Goal: Task Accomplishment & Management: Manage account settings

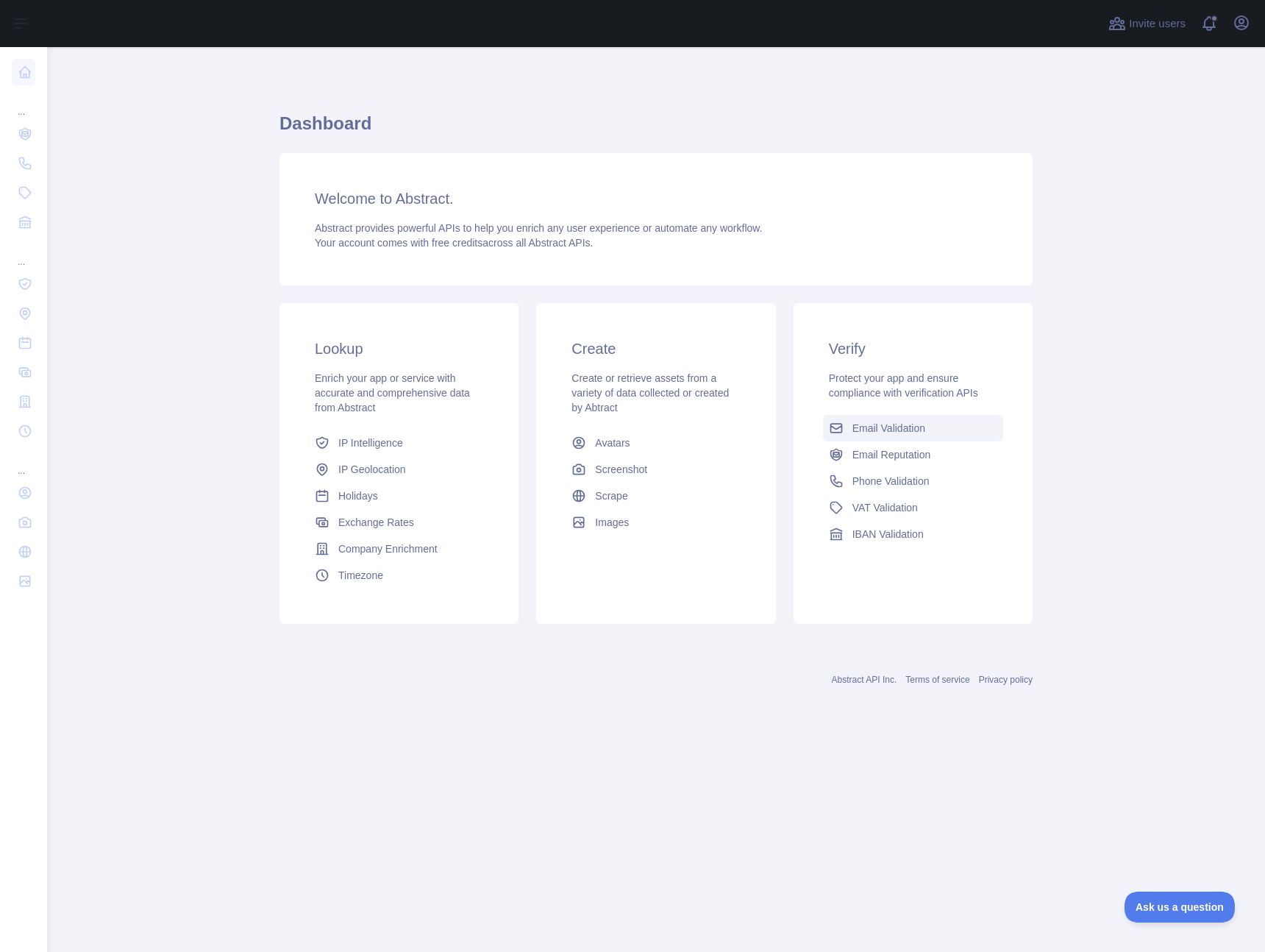
click at [897, 424] on span "Email Validation" at bounding box center [889, 427] width 73 height 15
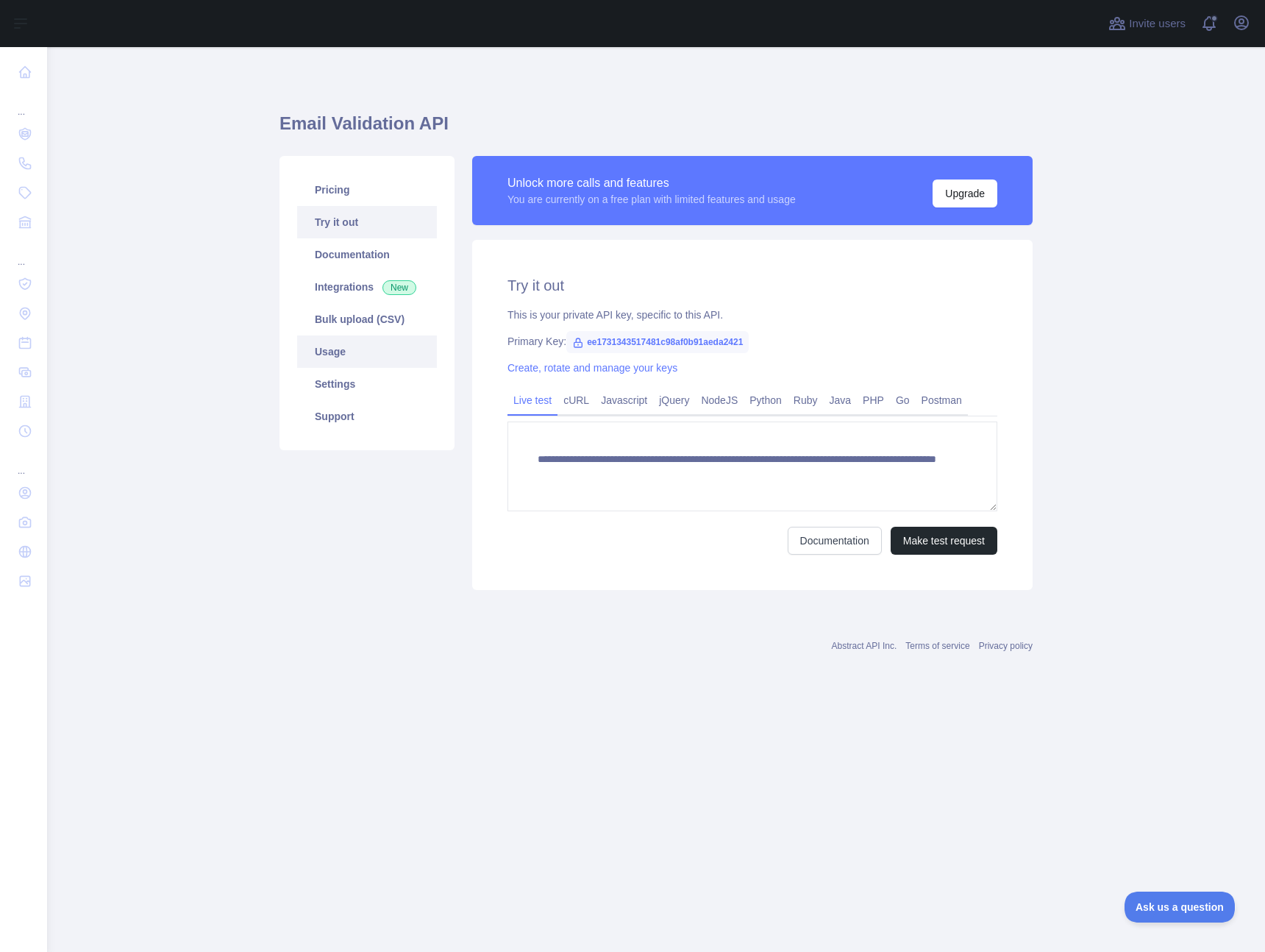
click at [334, 348] on link "Usage" at bounding box center [367, 351] width 139 height 32
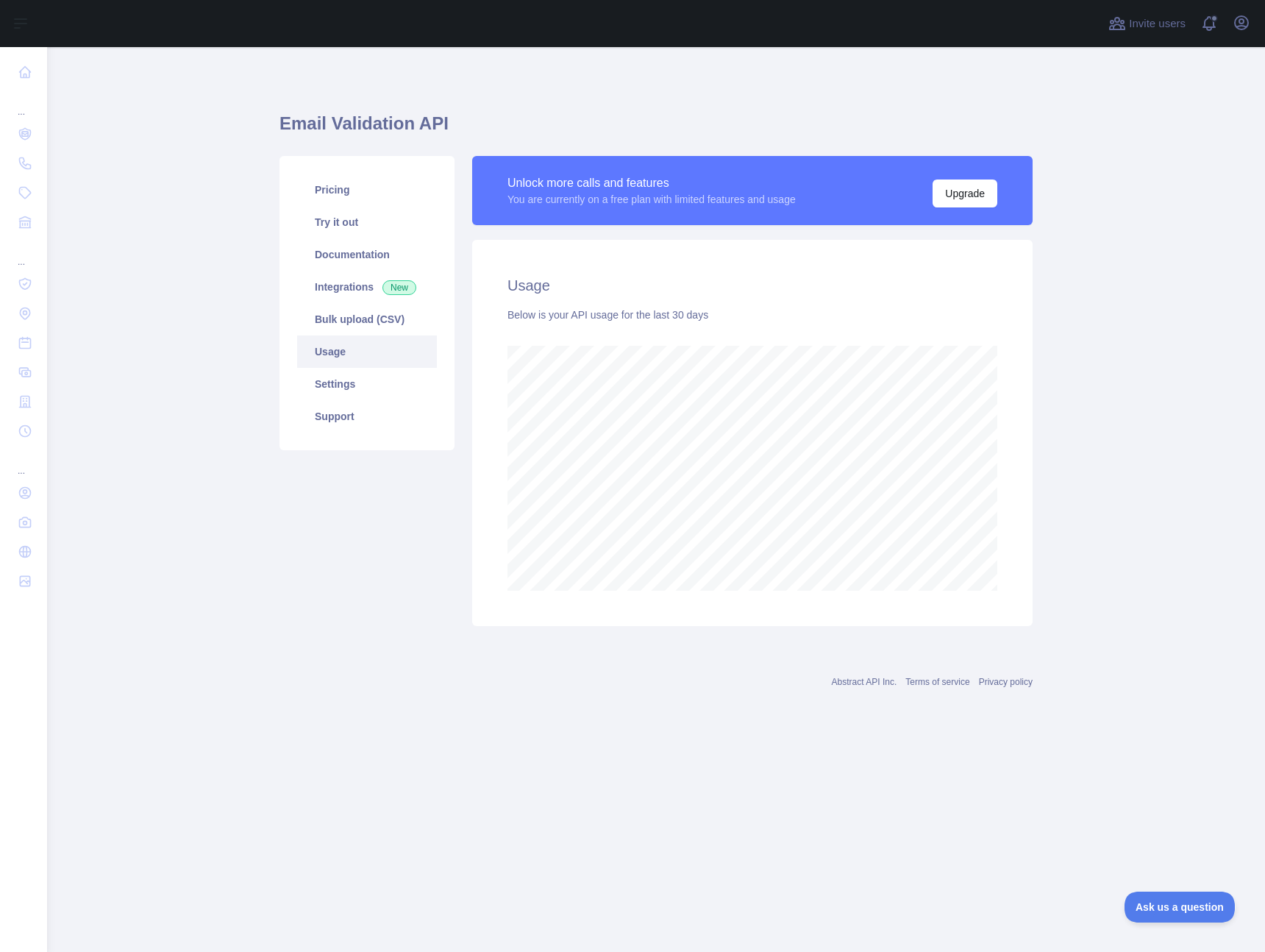
scroll to position [734603, 734151]
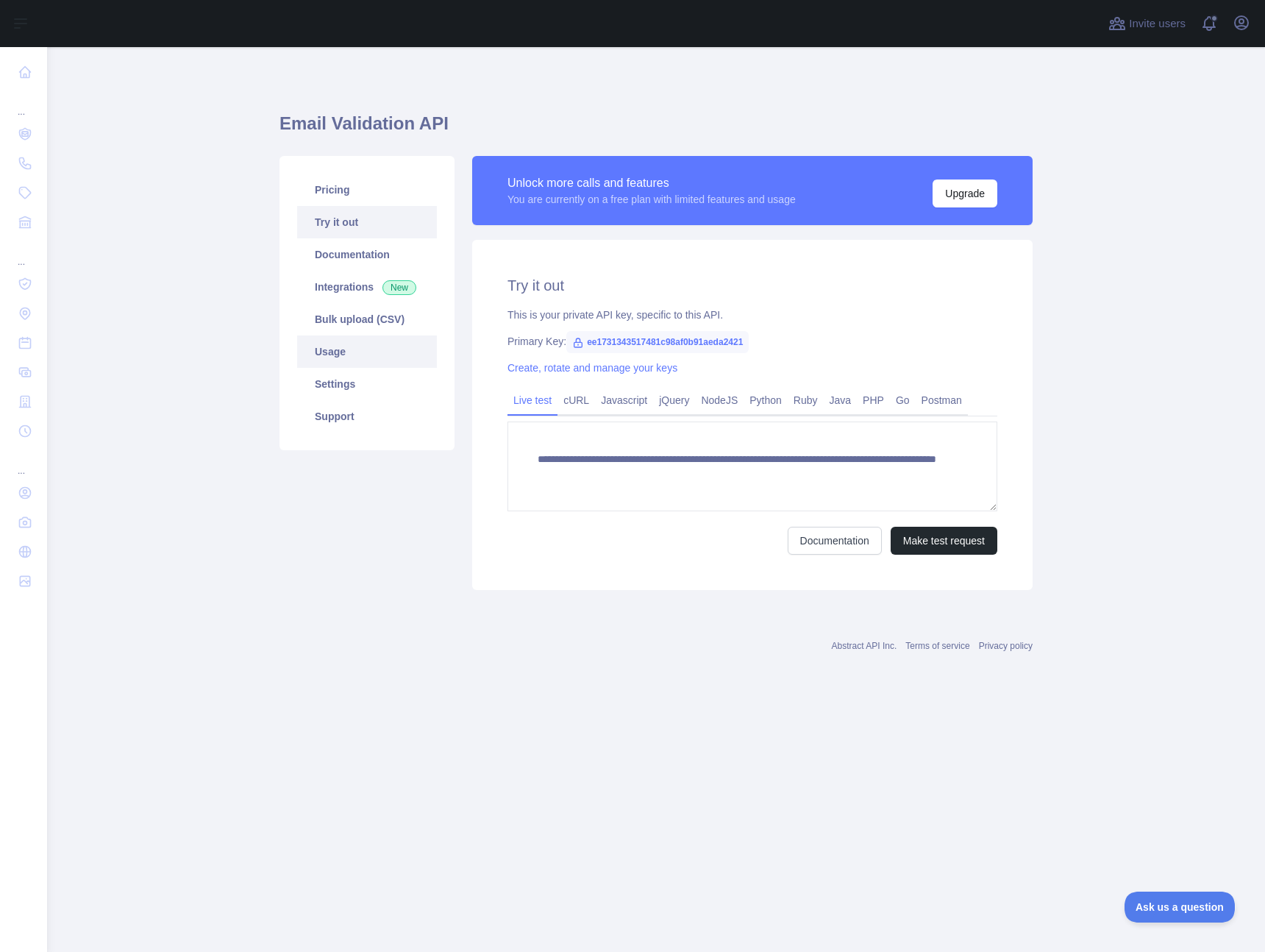
click at [352, 357] on link "Usage" at bounding box center [367, 351] width 139 height 32
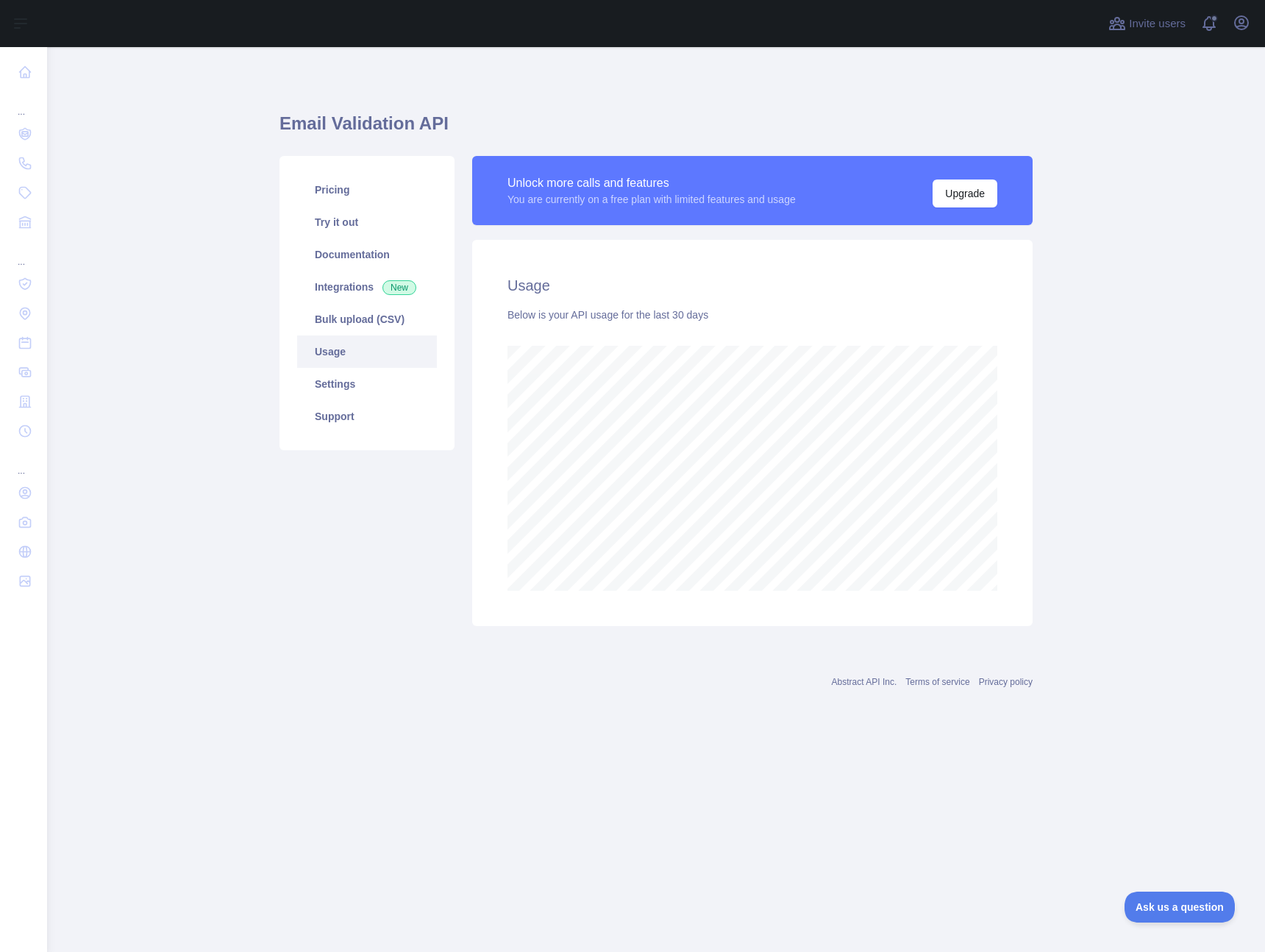
scroll to position [905, 1218]
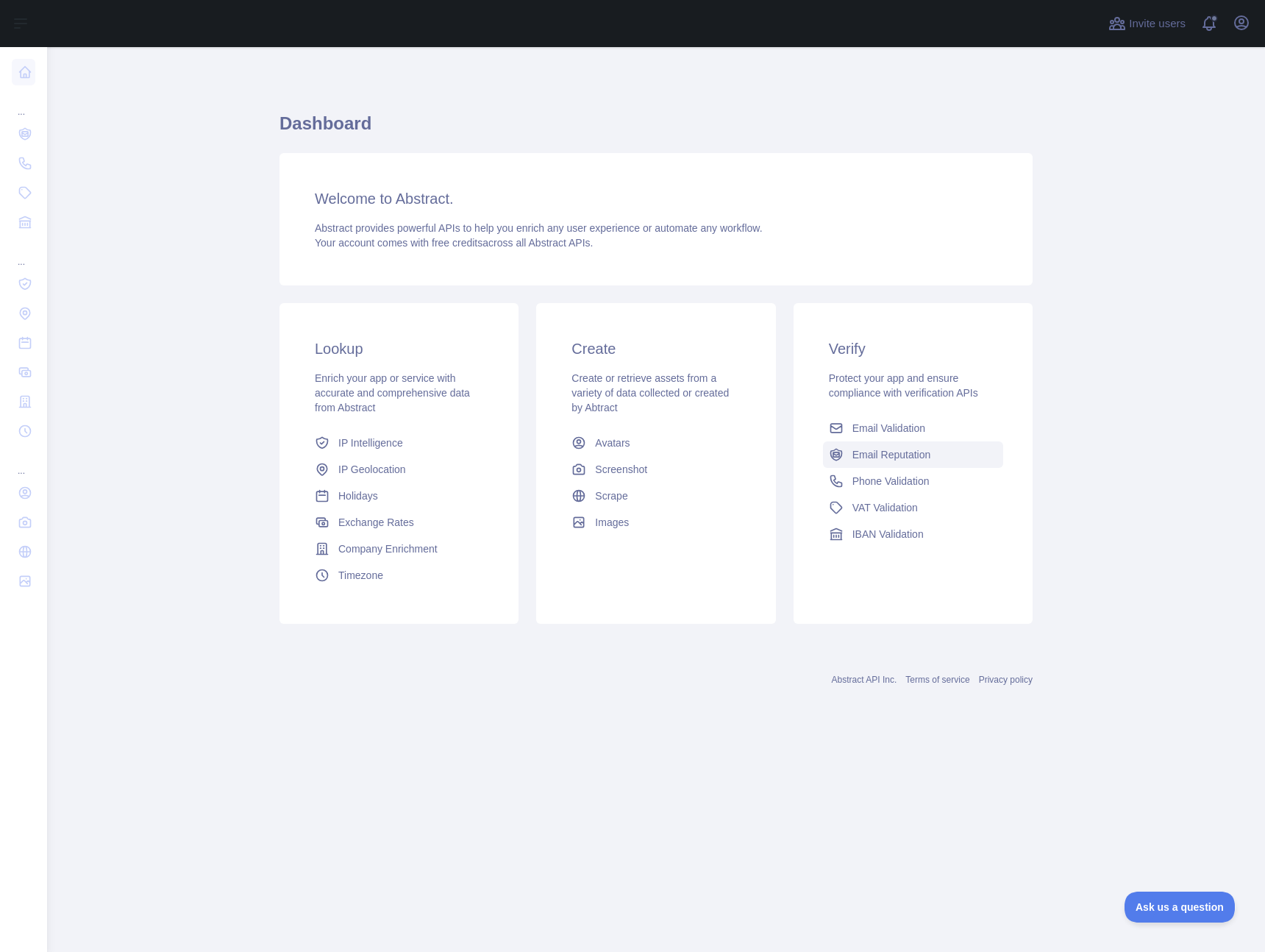
click at [911, 452] on span "Email Reputation" at bounding box center [892, 455] width 79 height 15
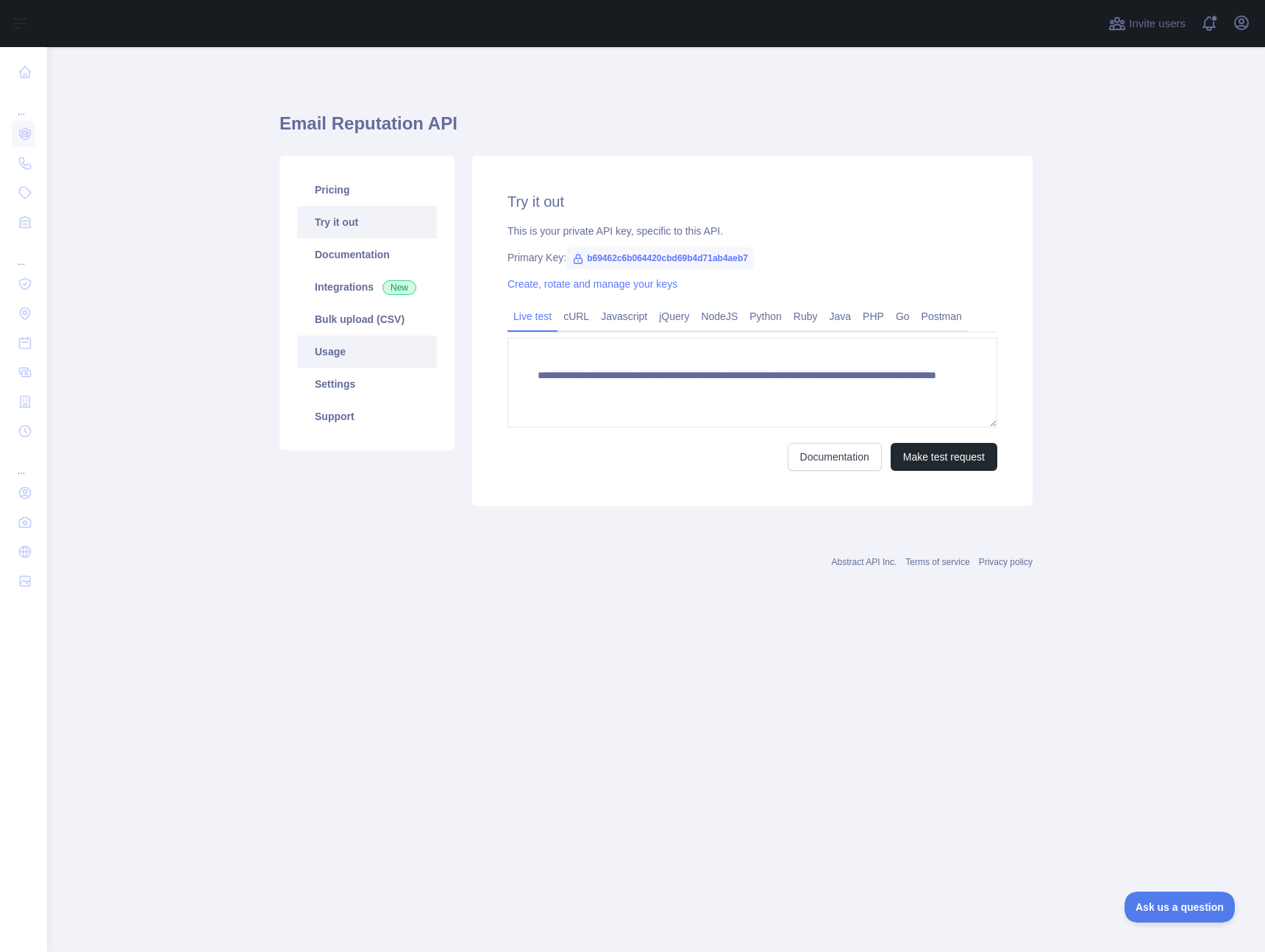
click at [336, 352] on link "Usage" at bounding box center [367, 351] width 139 height 32
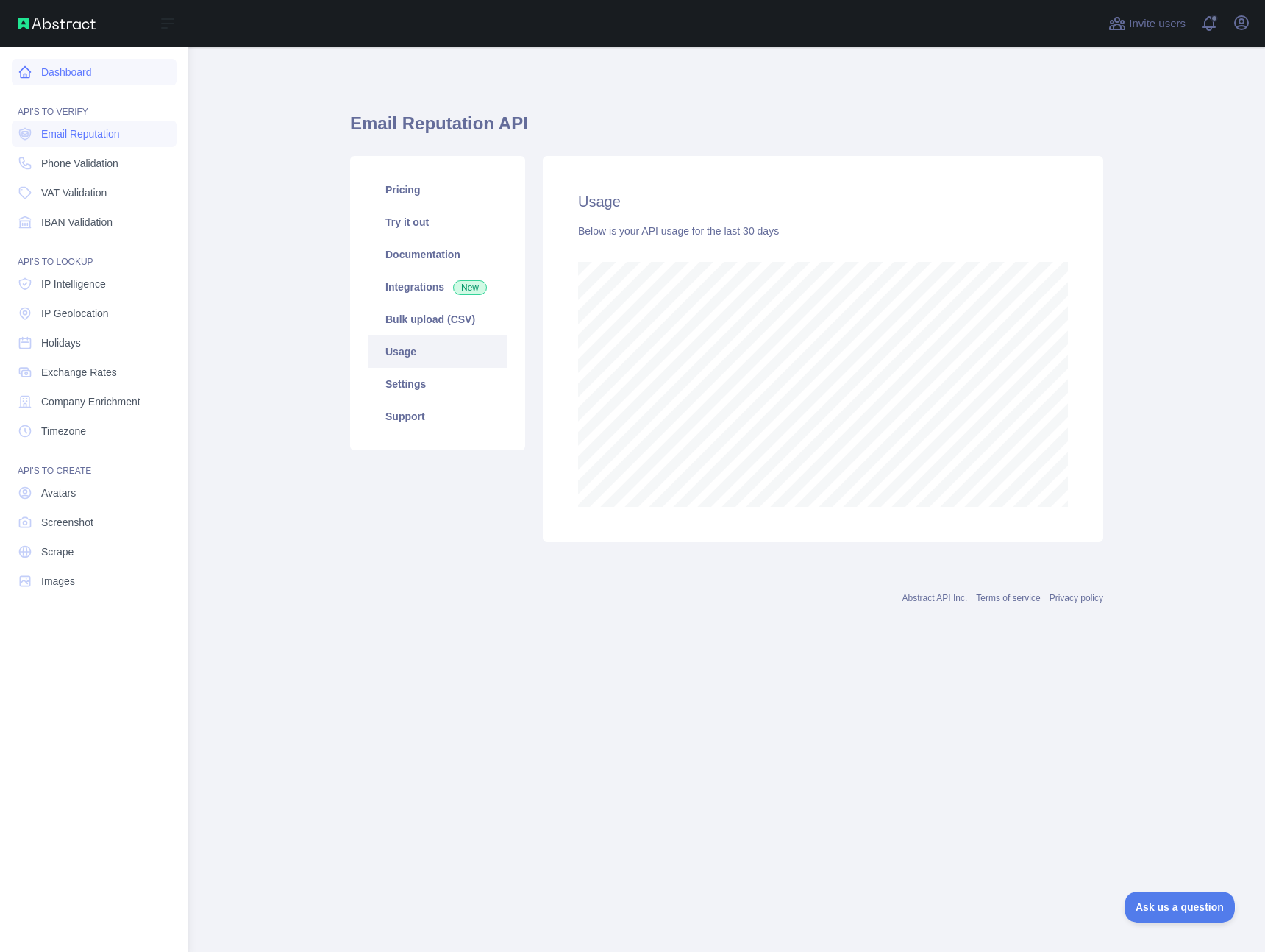
click at [65, 75] on link "Dashboard" at bounding box center [94, 72] width 165 height 26
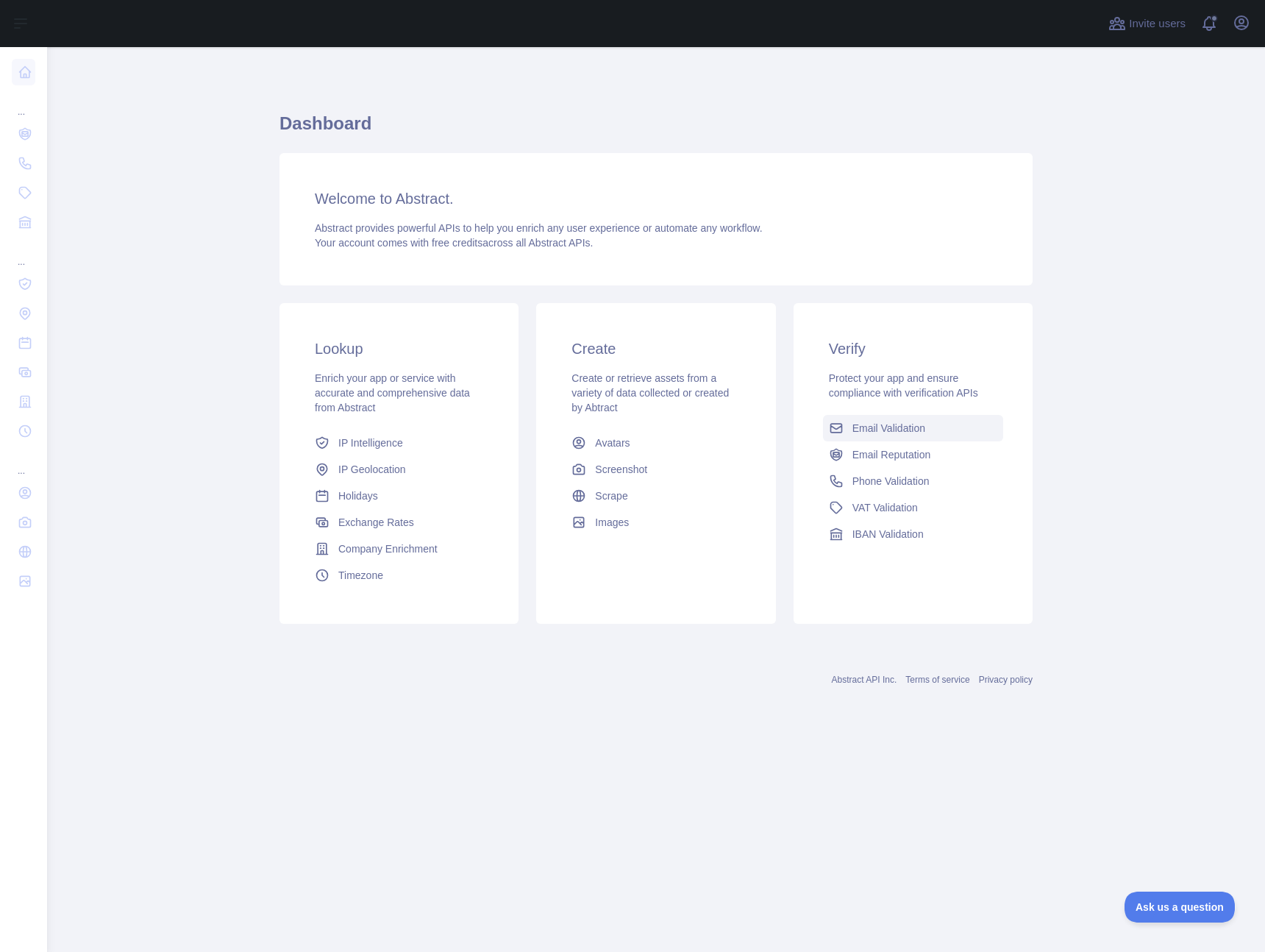
click at [906, 428] on span "Email Validation" at bounding box center [889, 427] width 73 height 15
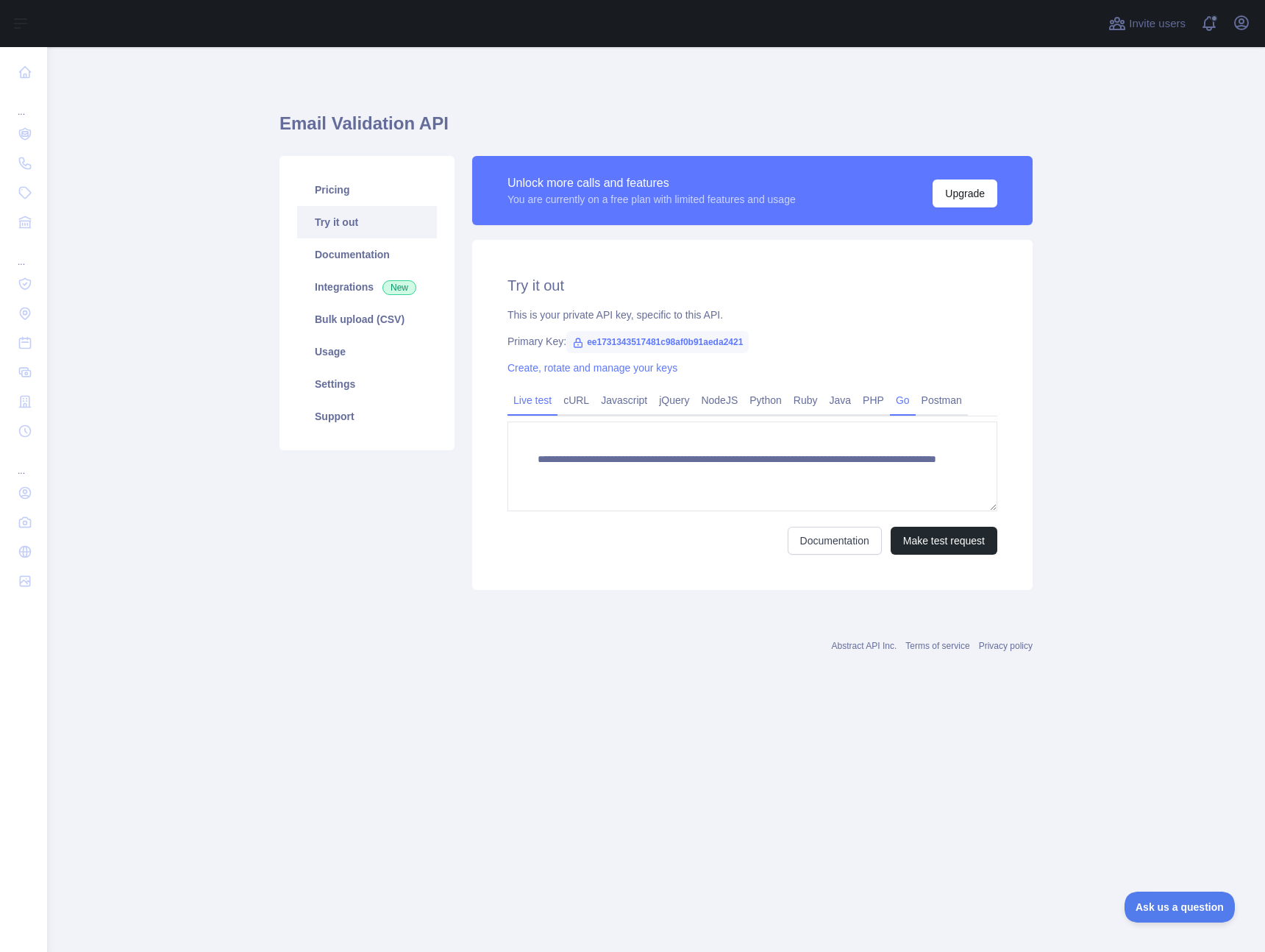
click at [913, 403] on link "Go" at bounding box center [902, 400] width 25 height 24
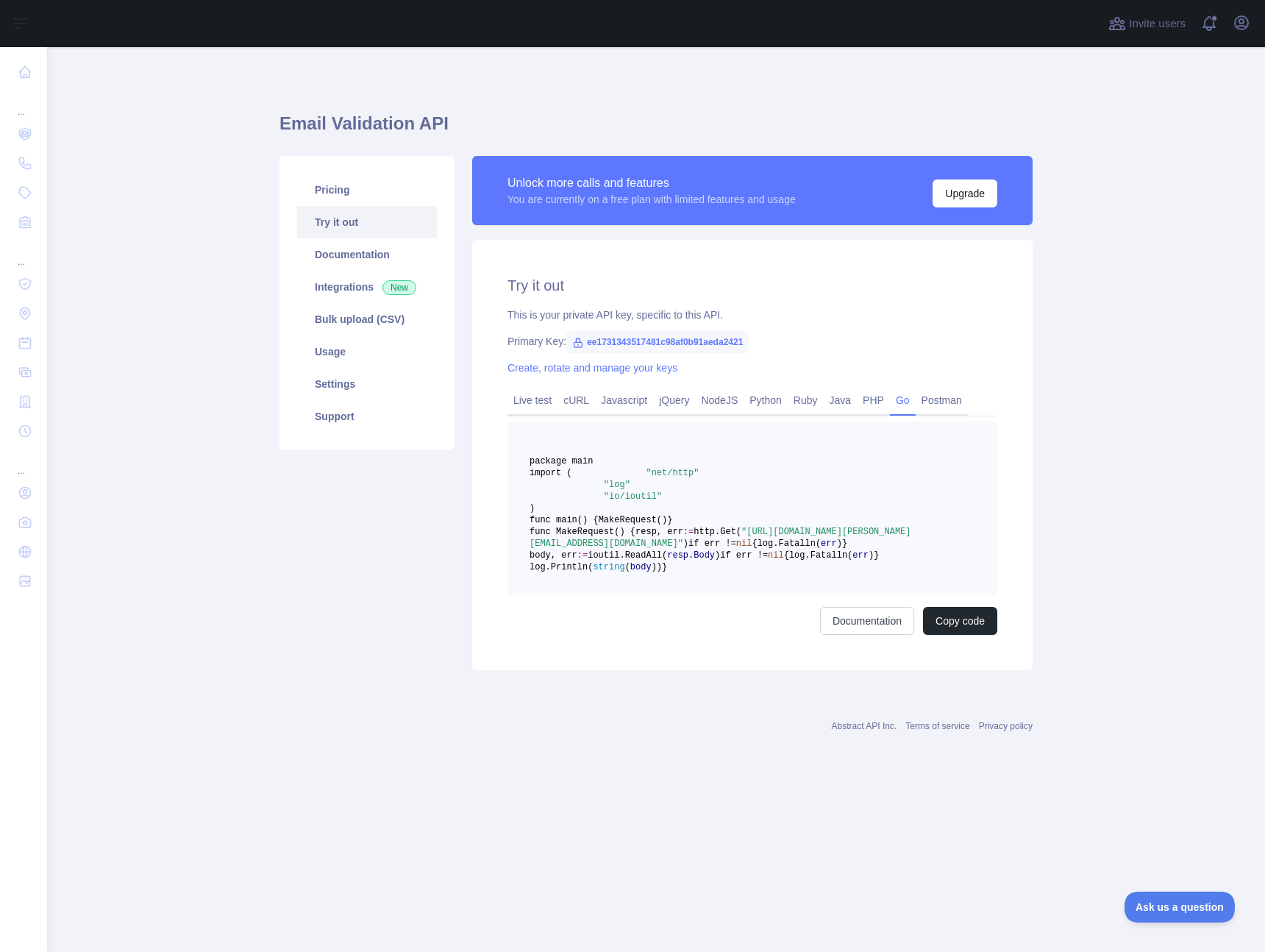
click at [793, 548] on span ""https://emailvalidation.abstractapi.com/v1/?api_key=ee1731343517481c98af0b91ae…" at bounding box center [720, 537] width 382 height 22
click at [532, 389] on link "Live test" at bounding box center [532, 400] width 50 height 24
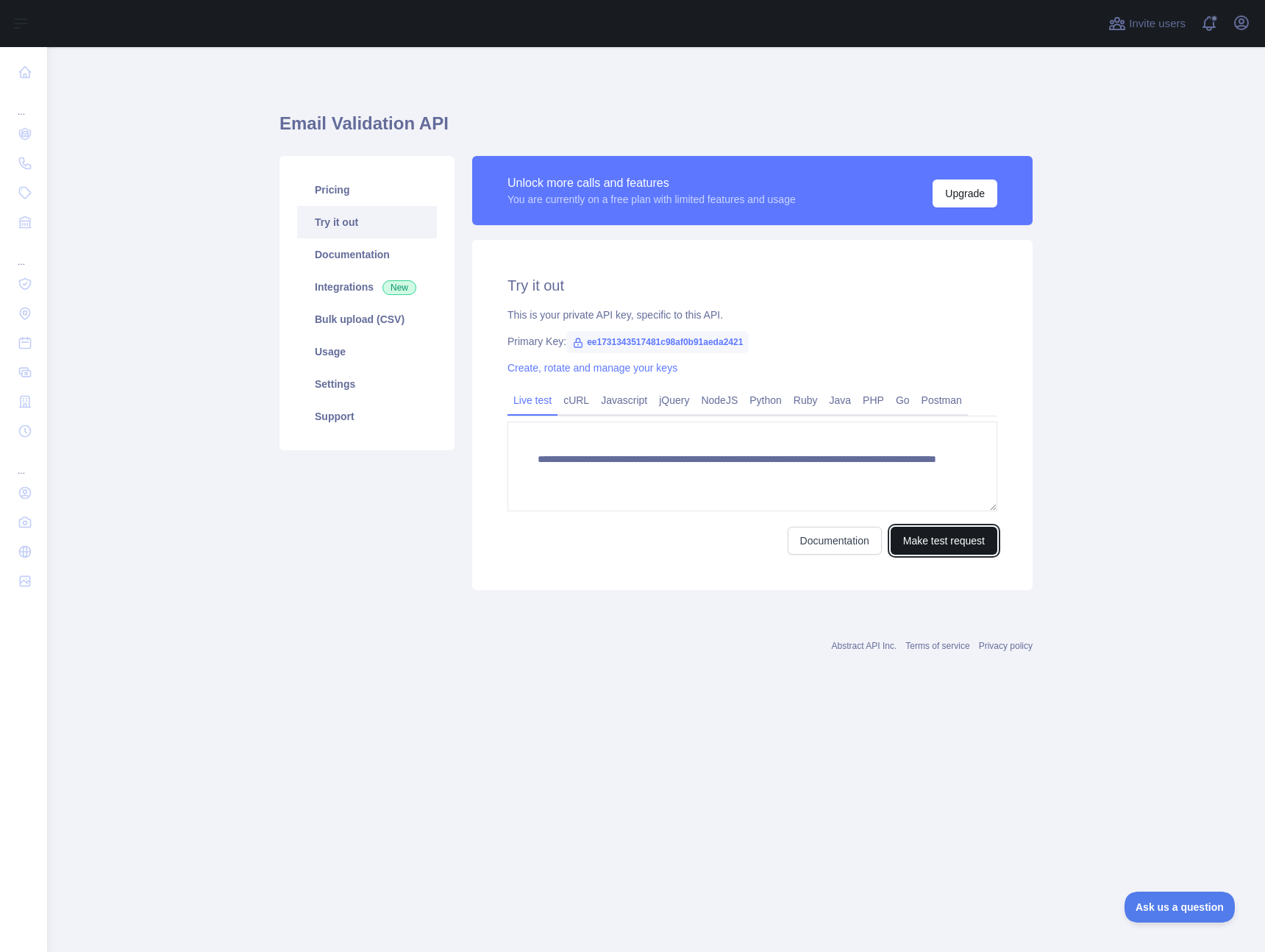
click at [947, 540] on button "Make test request" at bounding box center [944, 540] width 107 height 28
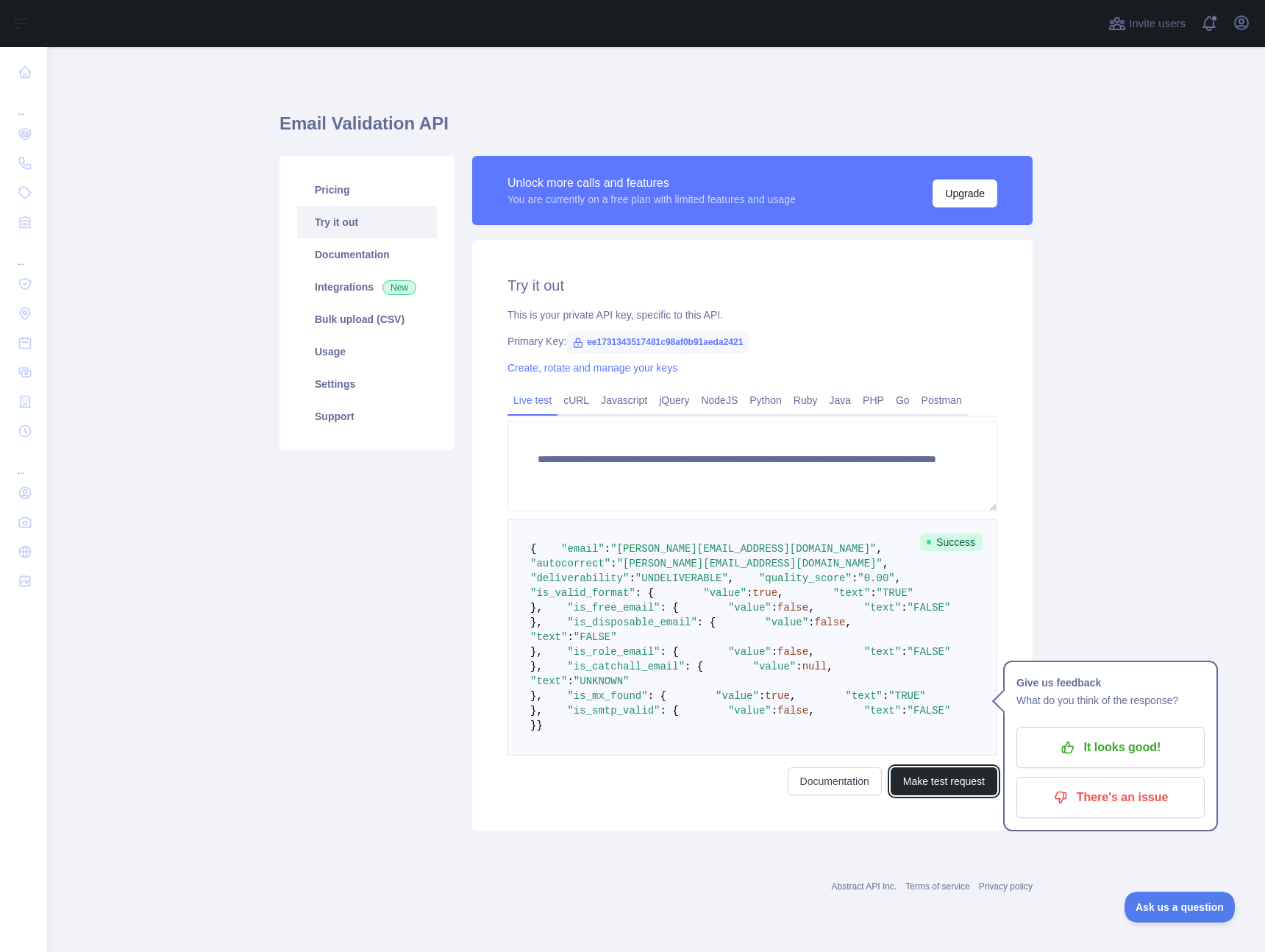
scroll to position [155, 0]
drag, startPoint x: 754, startPoint y: 426, endPoint x: 754, endPoint y: 438, distance: 12.0
click at [754, 557] on span ""chris@awfa.edu.az"" at bounding box center [749, 562] width 266 height 11
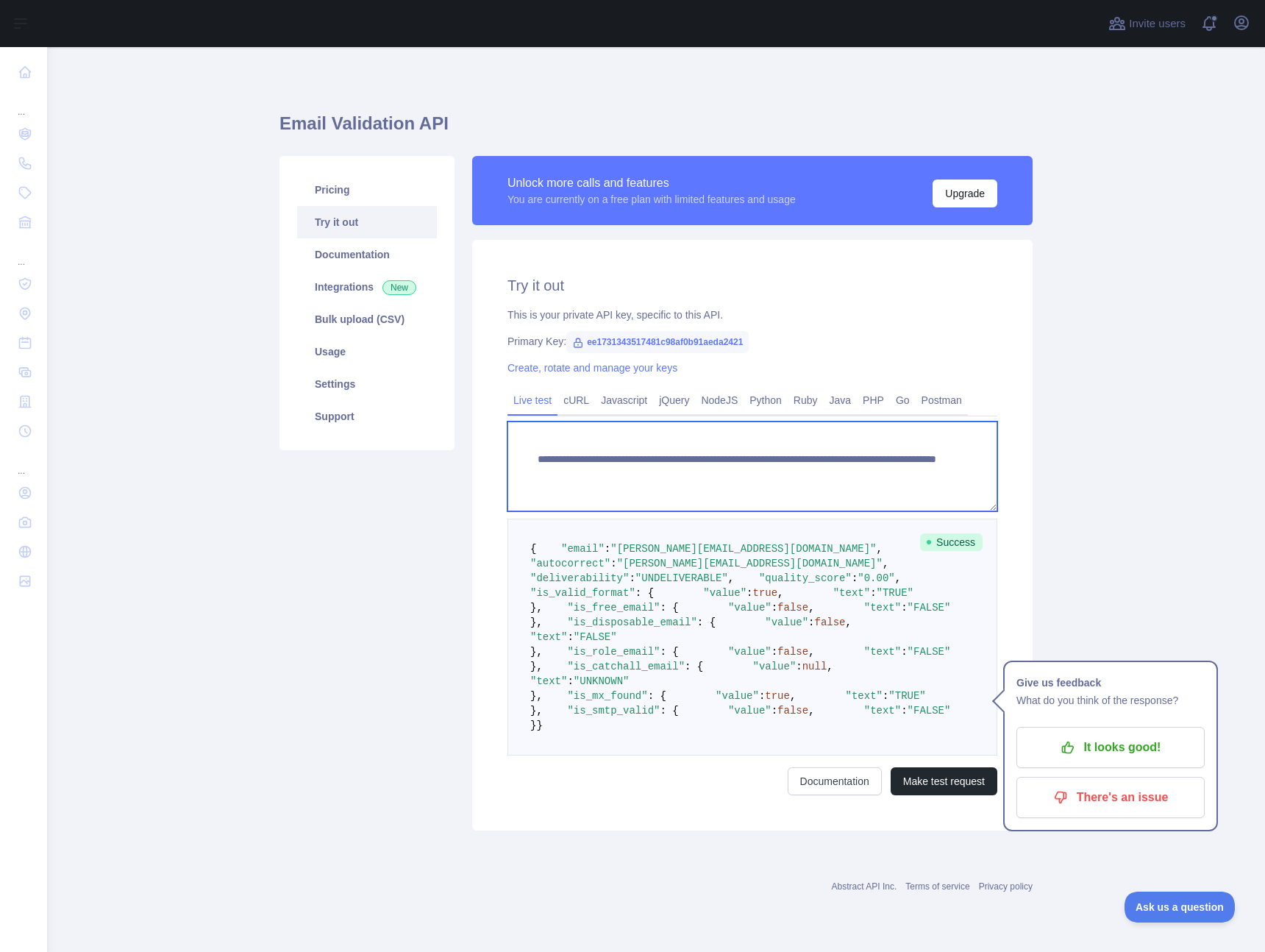
click at [885, 421] on textarea "**********" at bounding box center [752, 466] width 490 height 89
drag, startPoint x: 889, startPoint y: 319, endPoint x: 881, endPoint y: 319, distance: 8.0
click at [881, 421] on textarea "**********" at bounding box center [752, 466] width 490 height 89
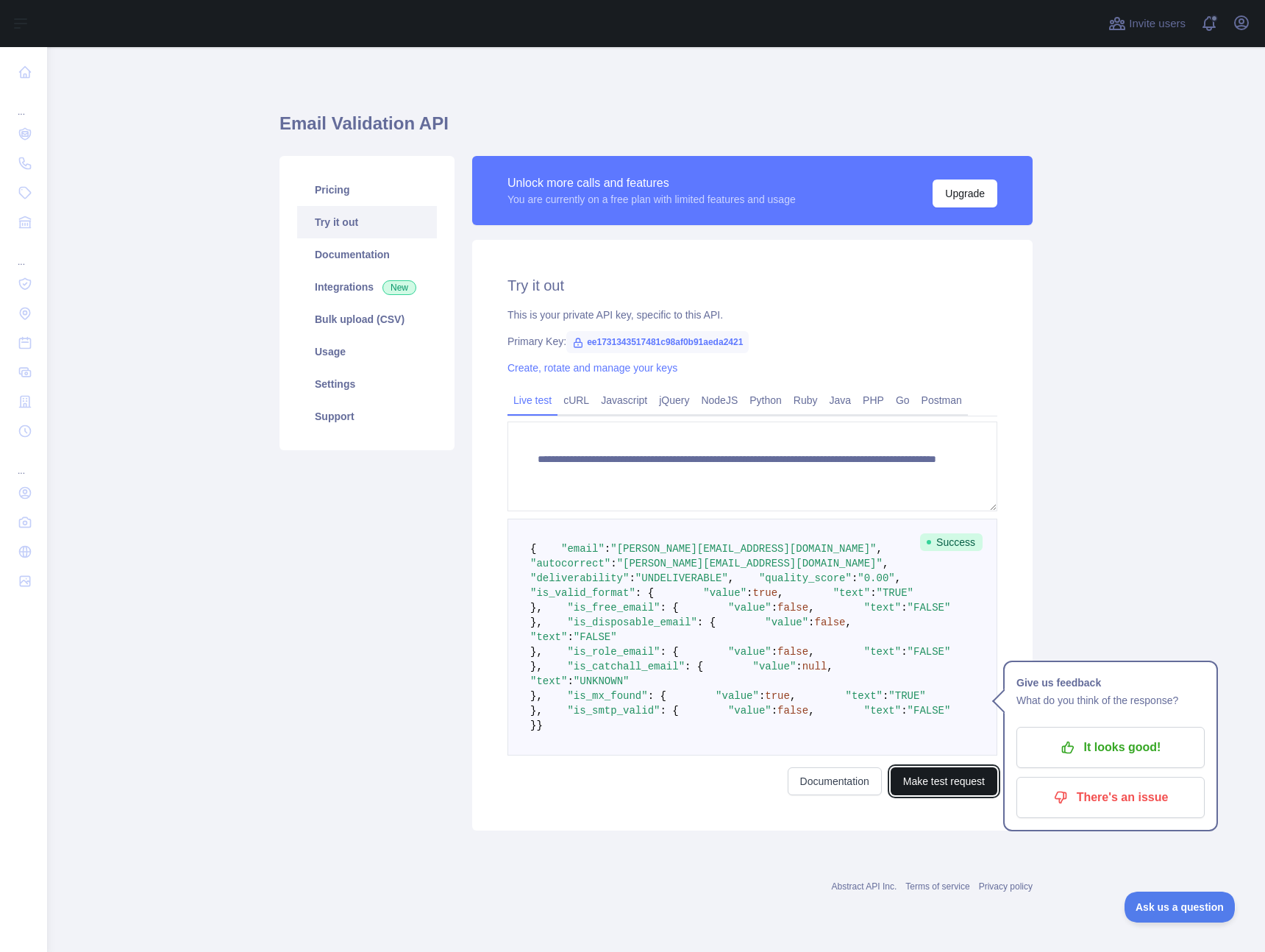
click at [954, 795] on button "Make test request" at bounding box center [944, 781] width 107 height 28
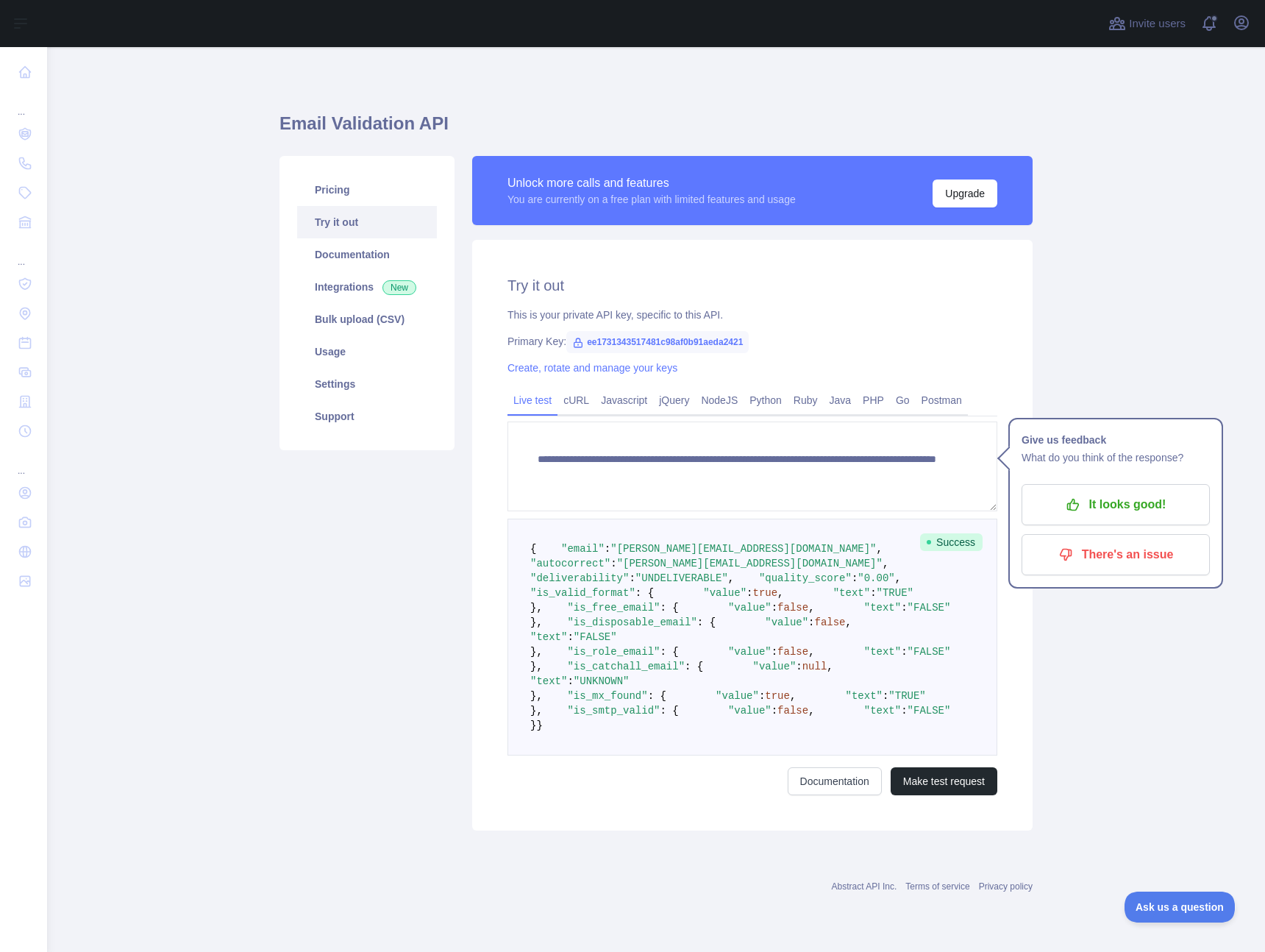
drag, startPoint x: 699, startPoint y: 691, endPoint x: 611, endPoint y: 642, distance: 100.7
click at [698, 689] on pre "{ "email" : "chris@awfa.edu.au" , "autocorrect" : "chris@awfa.edu.az" , "delive…" at bounding box center [752, 637] width 490 height 237
drag, startPoint x: 524, startPoint y: 543, endPoint x: 614, endPoint y: 776, distance: 249.8
click at [598, 731] on code "{ "email" : "chris@awfa.edu.au" , "autocorrect" : "chris@awfa.edu.az" , "delive…" at bounding box center [740, 637] width 420 height 189
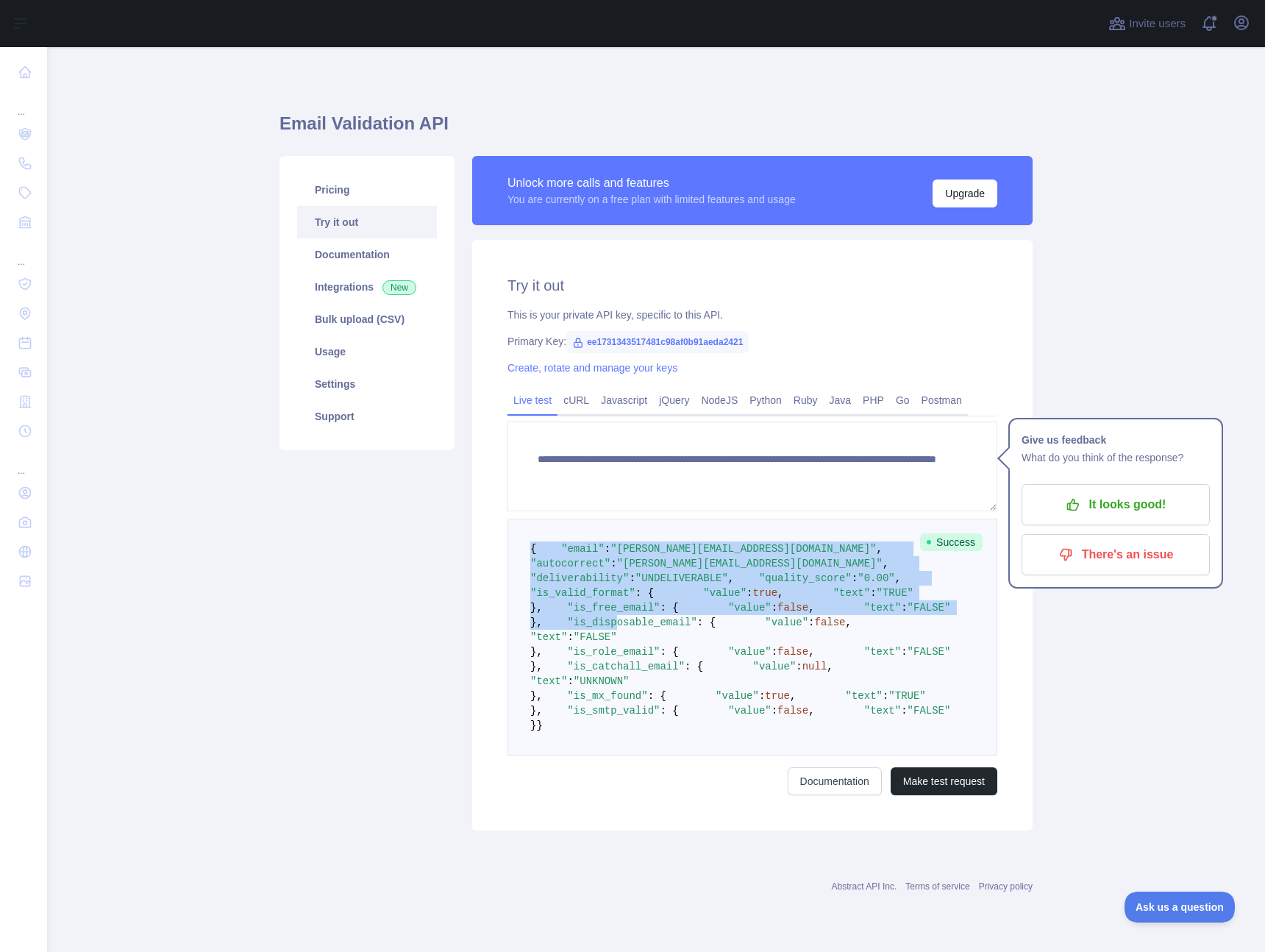
scroll to position [275, 0]
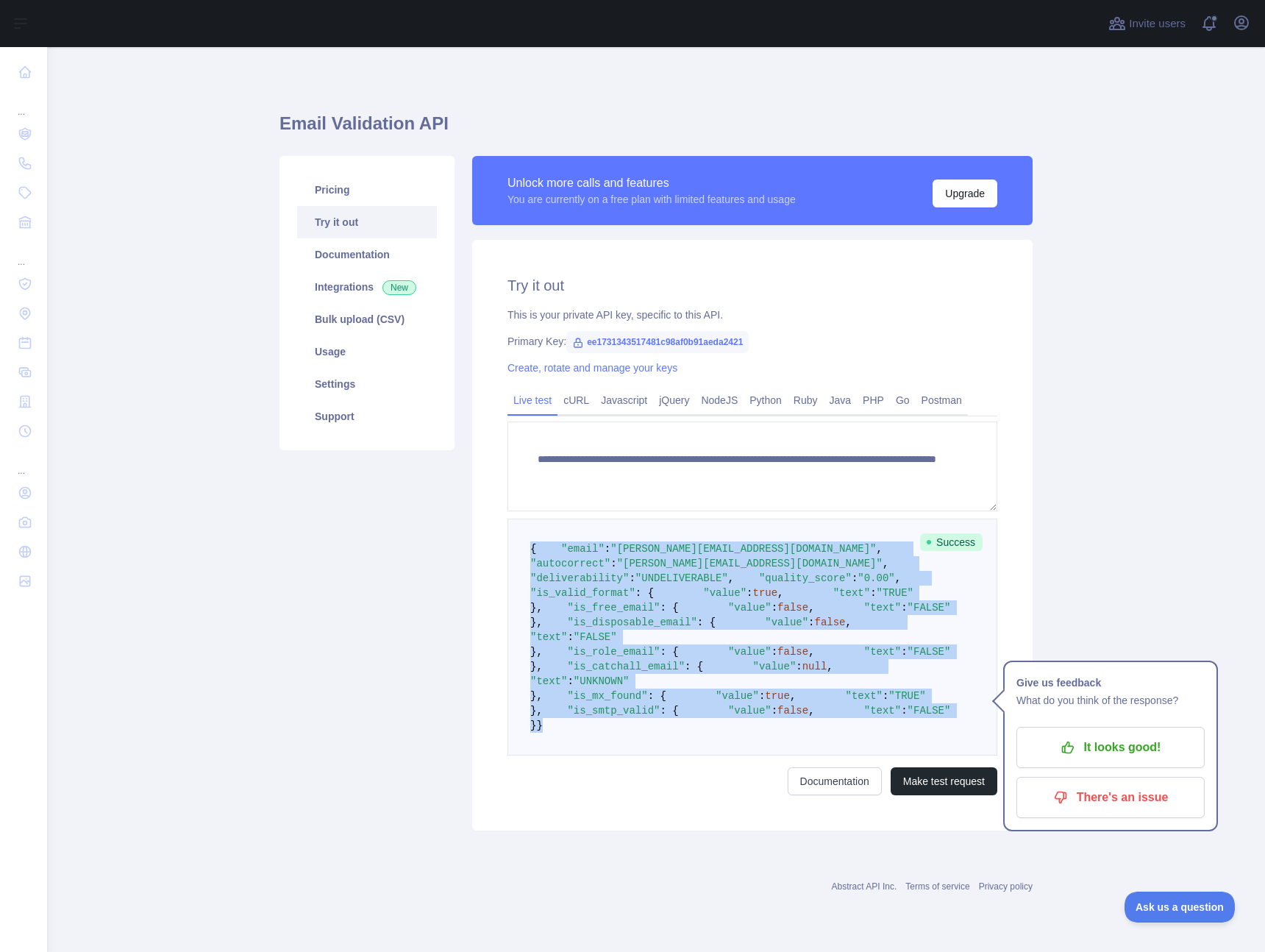
click at [586, 755] on pre "{ "email" : "chris@awfa.edu.au" , "autocorrect" : "chris@awfa.edu.az" , "delive…" at bounding box center [752, 637] width 490 height 237
copy code "{ "email" : "chris@awfa.edu.au" , "autocorrect" : "chris@awfa.edu.az" , "delive…"
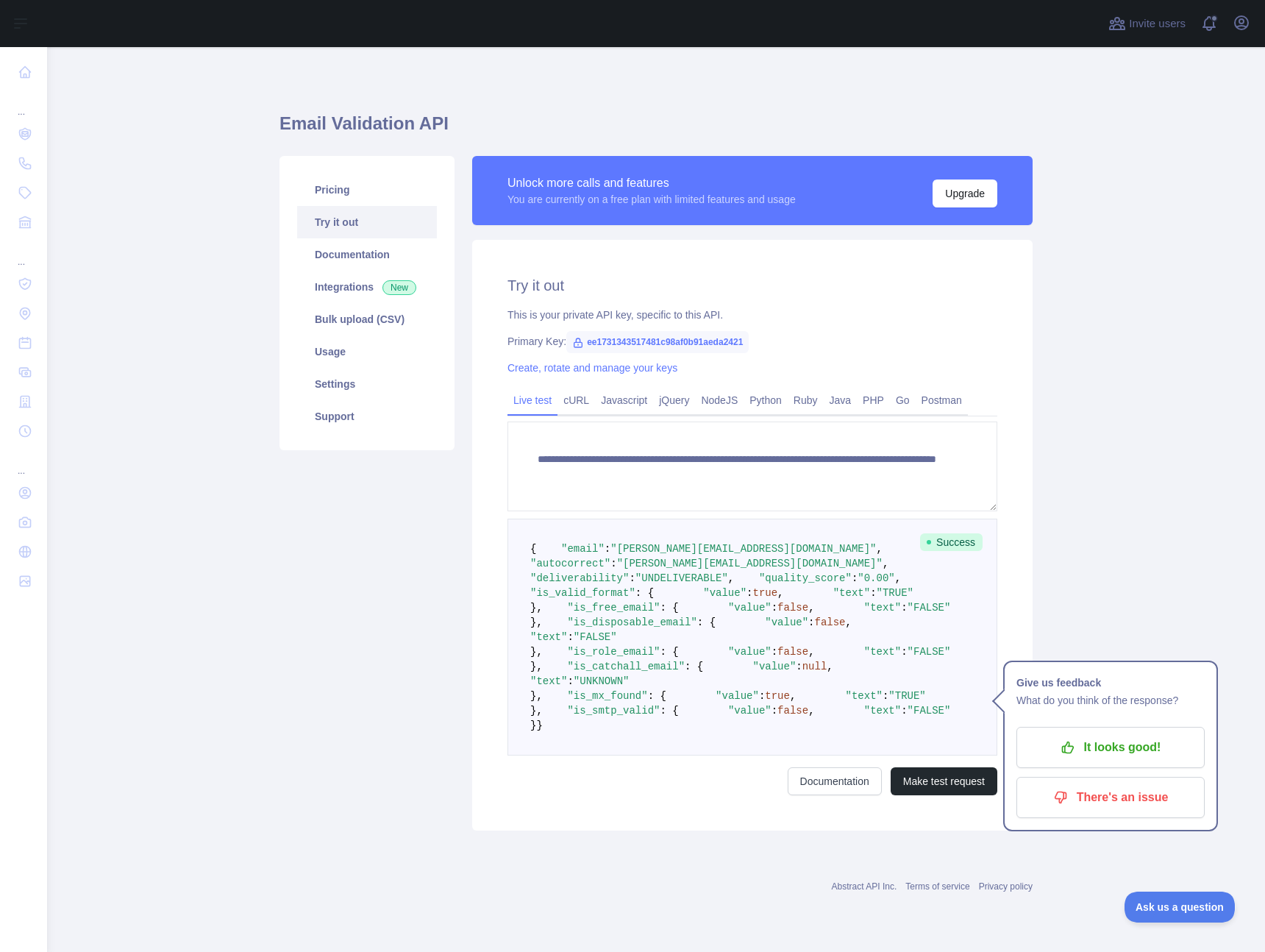
click at [668, 331] on span "ee1731343517481c98af0b91aeda2421" at bounding box center [657, 341] width 182 height 22
copy span "ee1731343517481c98af0b91aeda2421"
click at [332, 347] on link "Usage" at bounding box center [367, 351] width 139 height 32
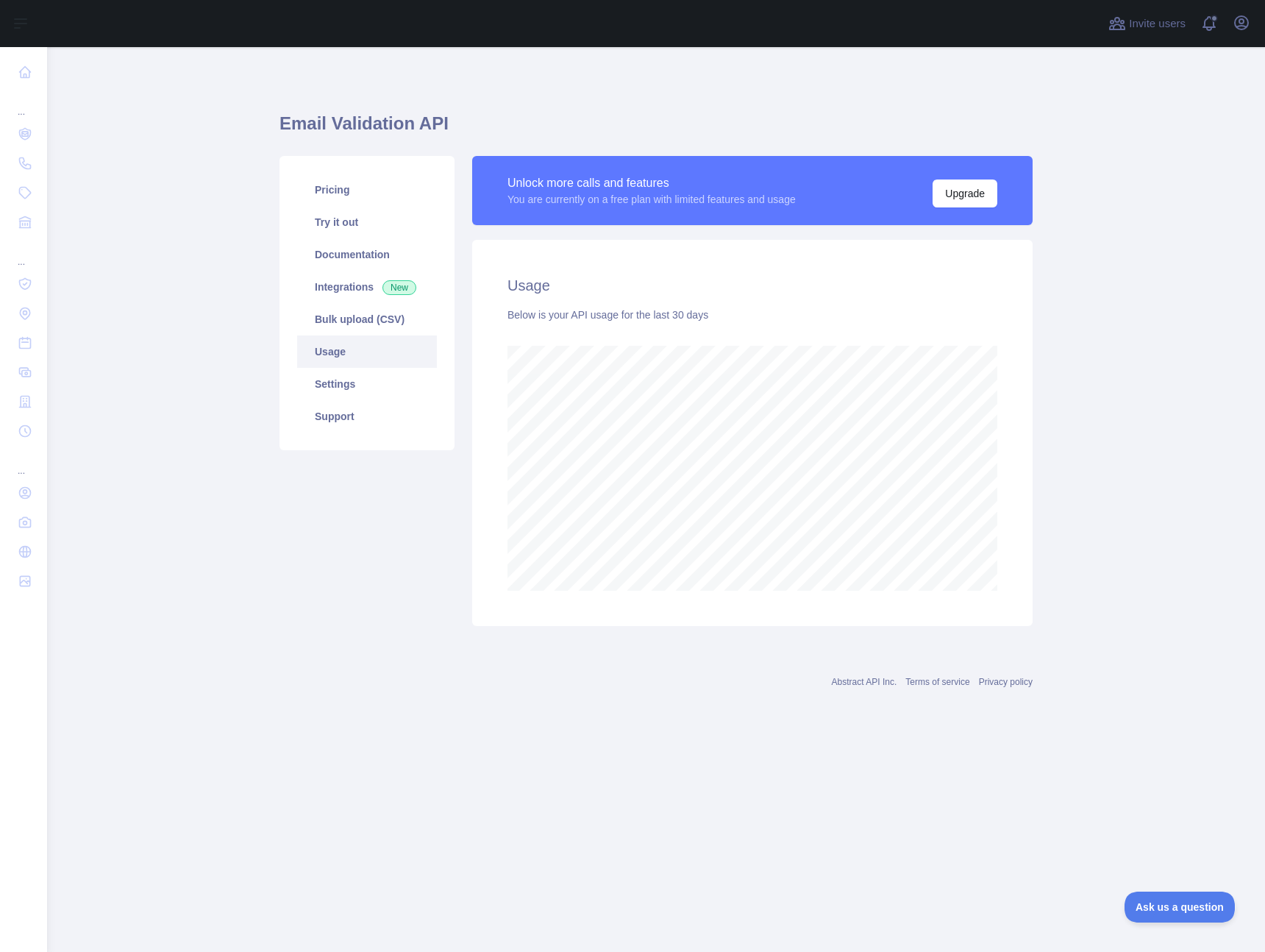
scroll to position [905, 1218]
click at [1111, 307] on main "Email Validation API Pricing Try it out Documentation Integrations New Bulk upl…" at bounding box center [656, 499] width 1218 height 905
click at [344, 195] on link "Pricing" at bounding box center [367, 190] width 139 height 32
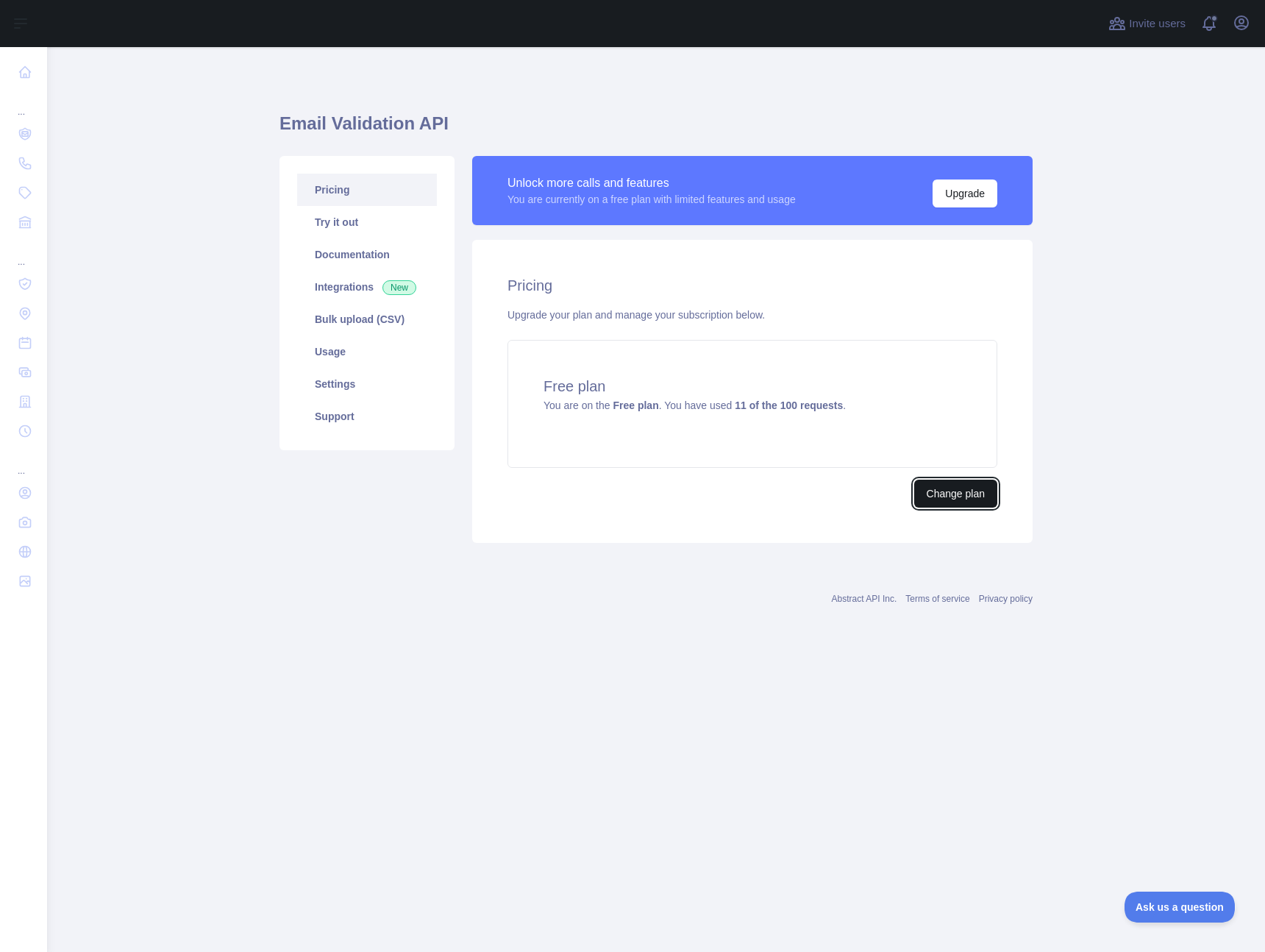
click at [957, 494] on button "Change plan" at bounding box center [955, 494] width 83 height 28
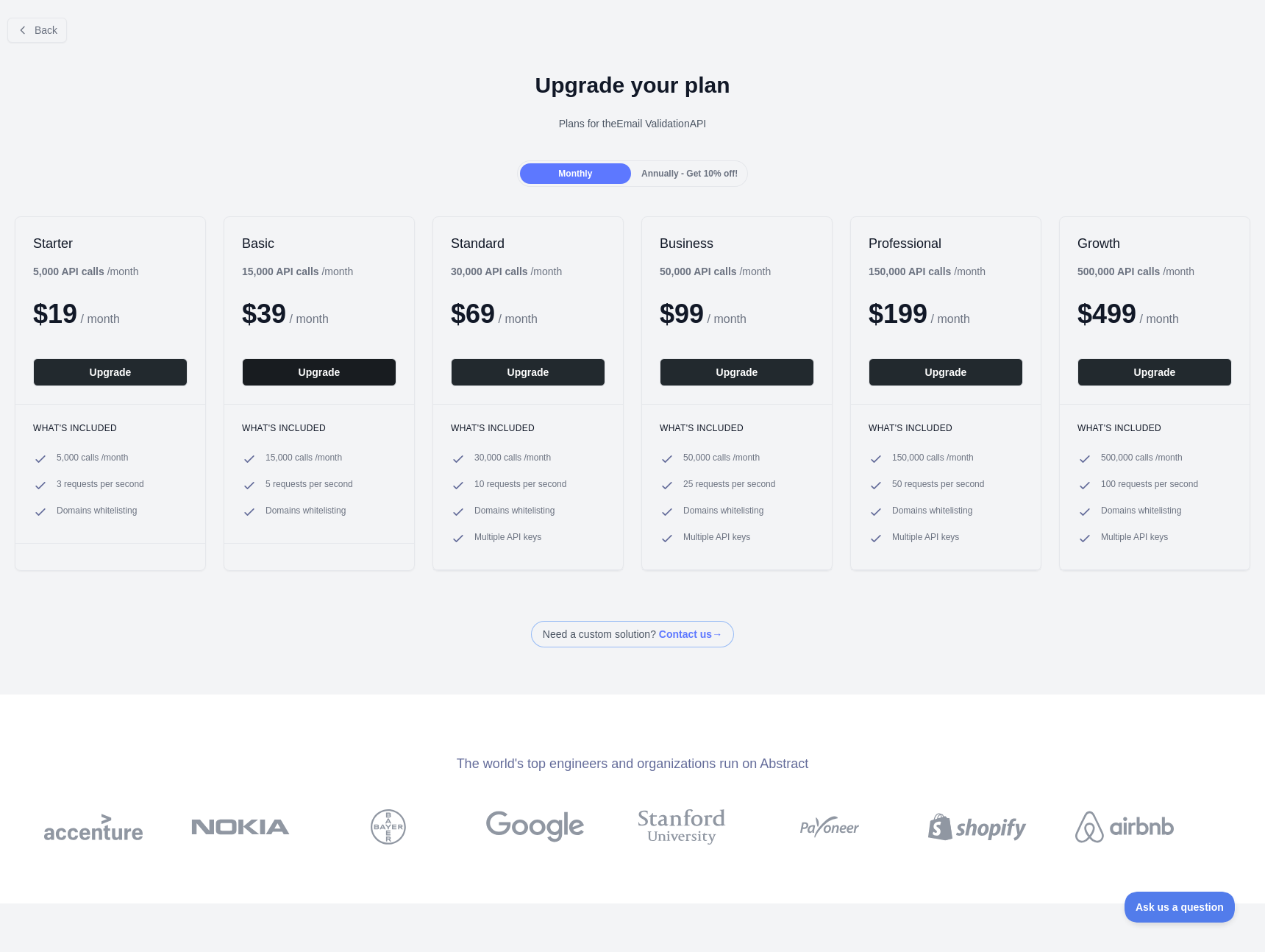
click at [339, 371] on button "Upgrade" at bounding box center [319, 372] width 154 height 28
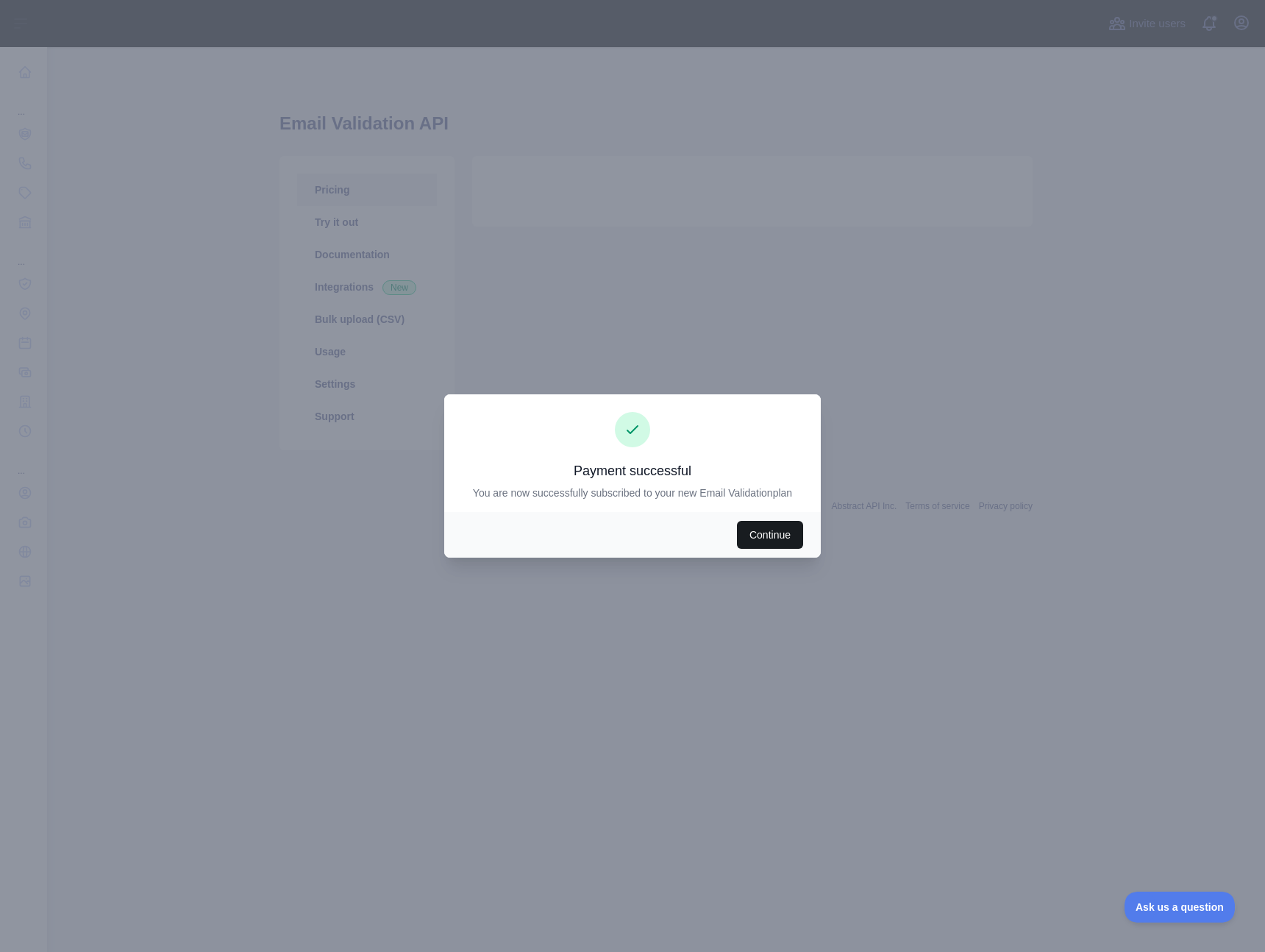
click at [776, 532] on button "Continue" at bounding box center [769, 534] width 66 height 28
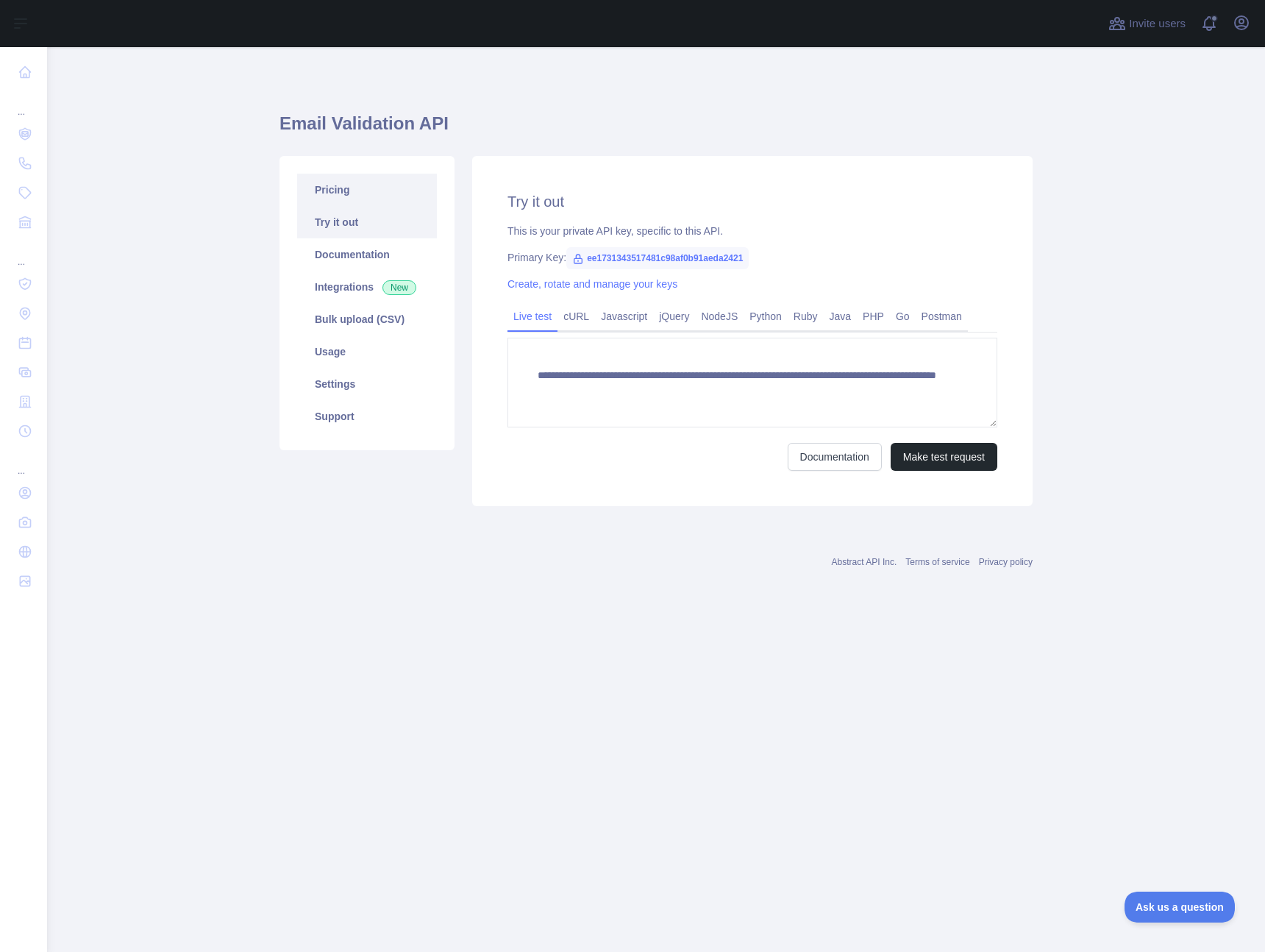
click at [339, 190] on link "Pricing" at bounding box center [367, 190] width 139 height 32
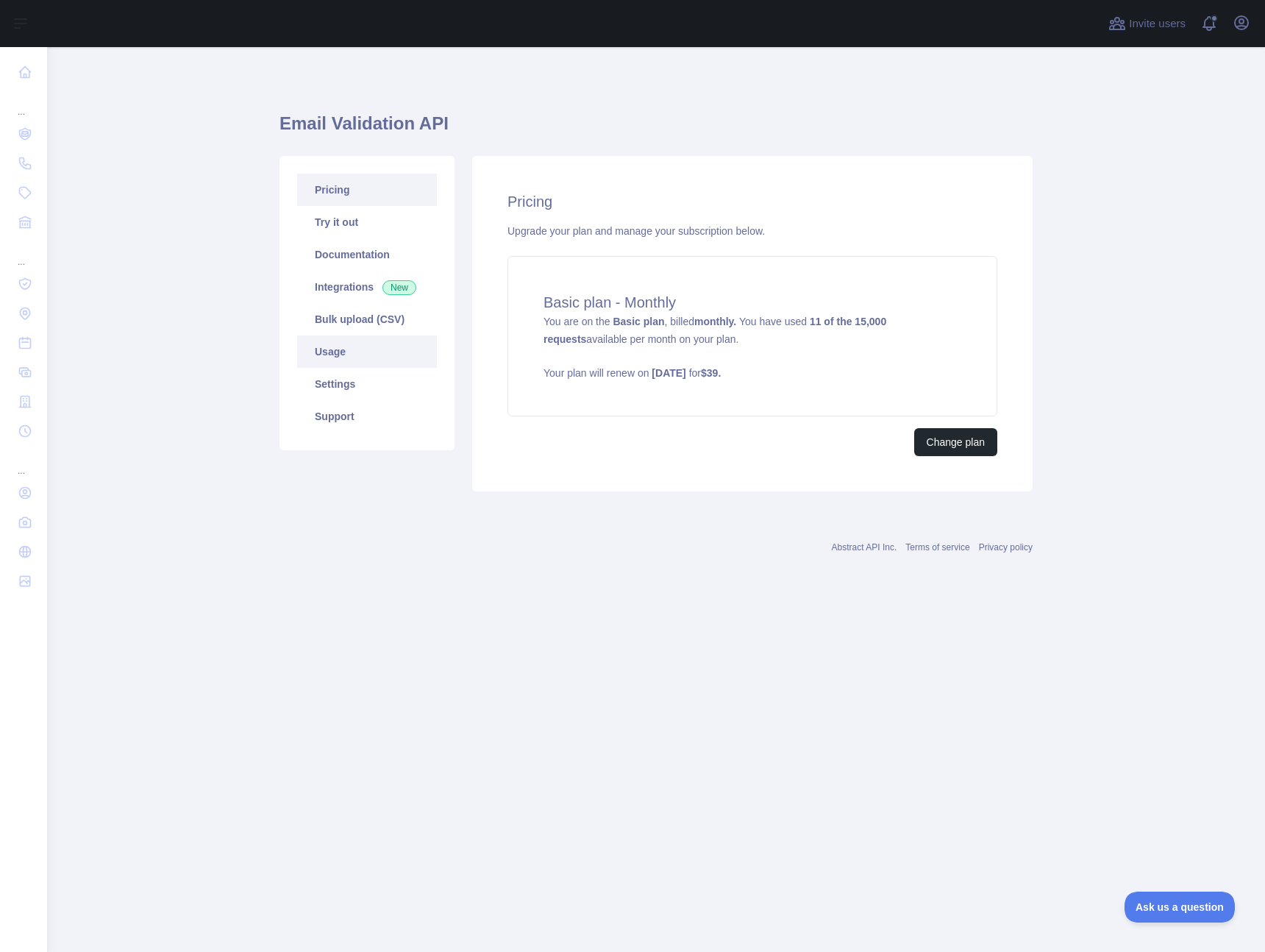
click at [349, 354] on link "Usage" at bounding box center [367, 351] width 139 height 32
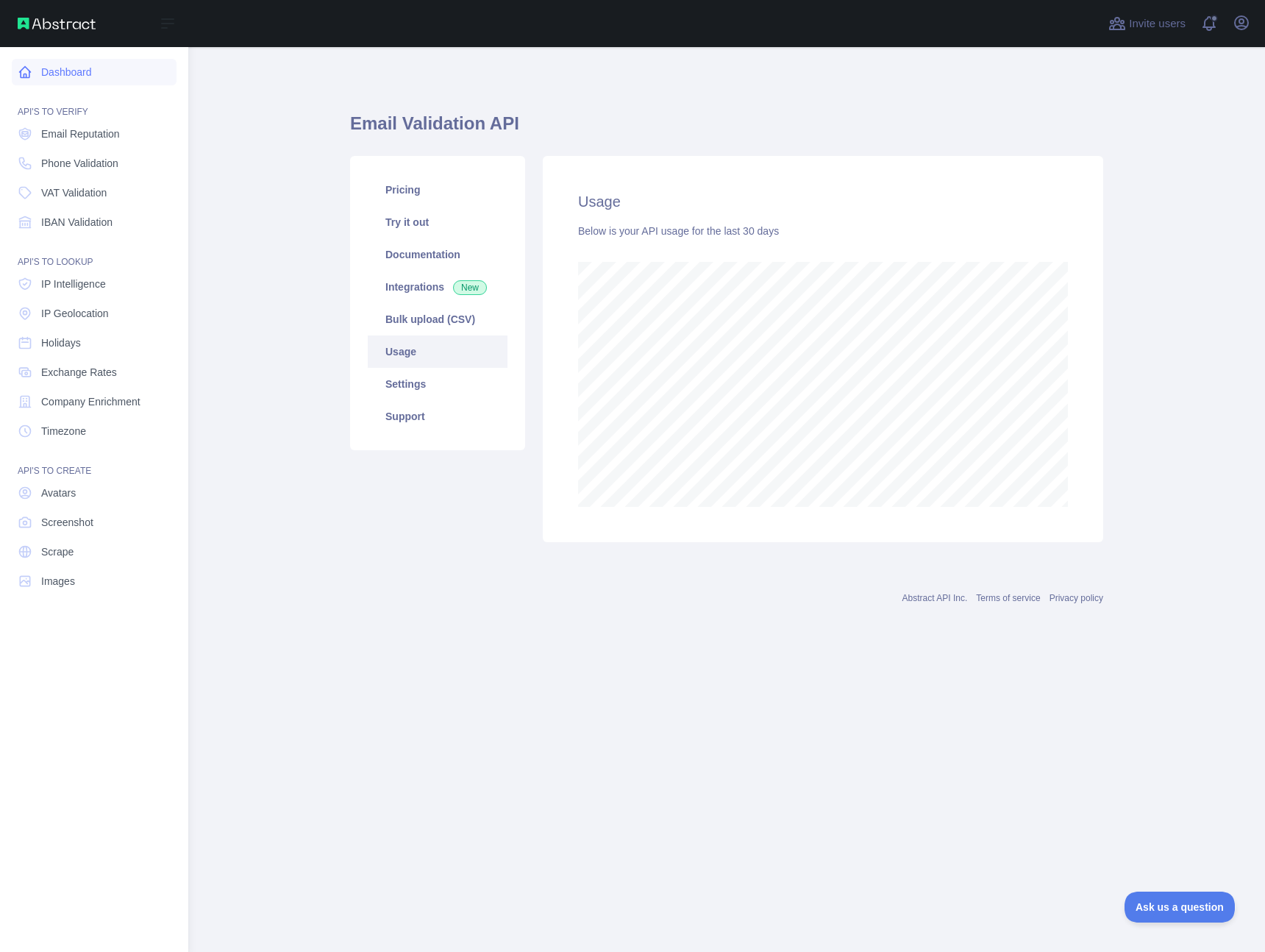
scroll to position [734603, 734292]
click at [100, 135] on span "Email Reputation" at bounding box center [81, 133] width 79 height 15
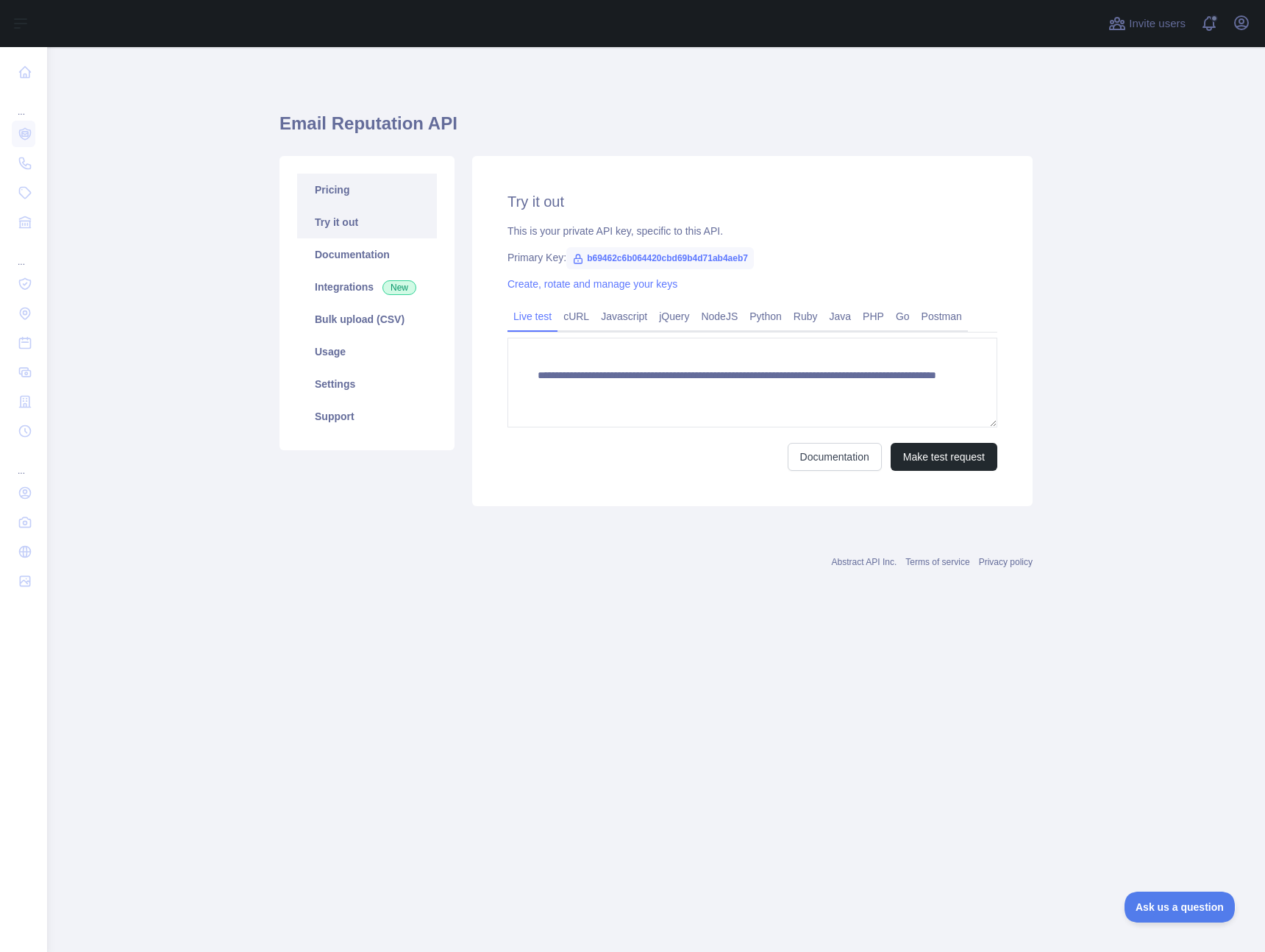
click at [351, 189] on link "Pricing" at bounding box center [367, 190] width 139 height 32
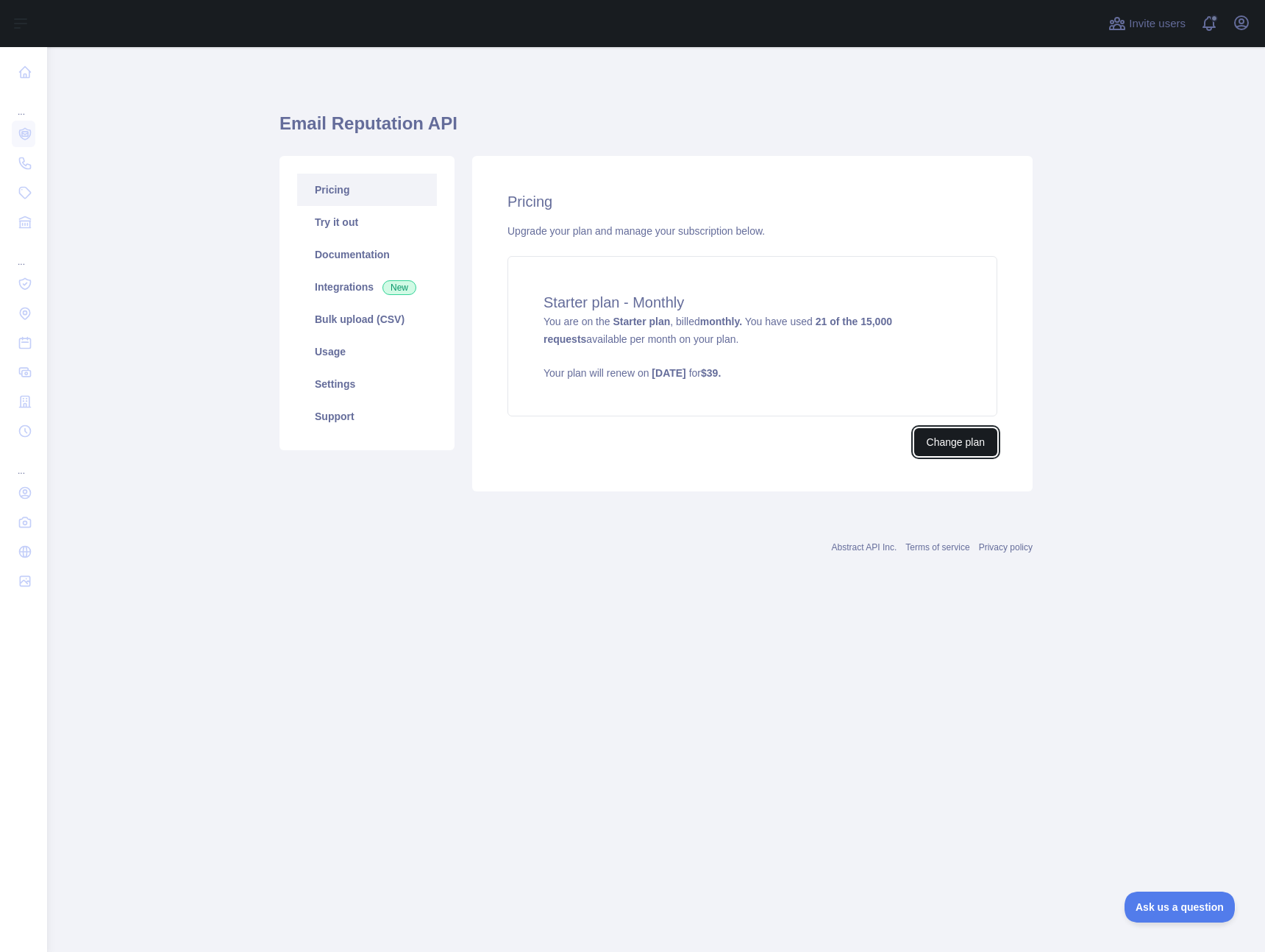
click at [968, 439] on button "Change plan" at bounding box center [955, 442] width 83 height 28
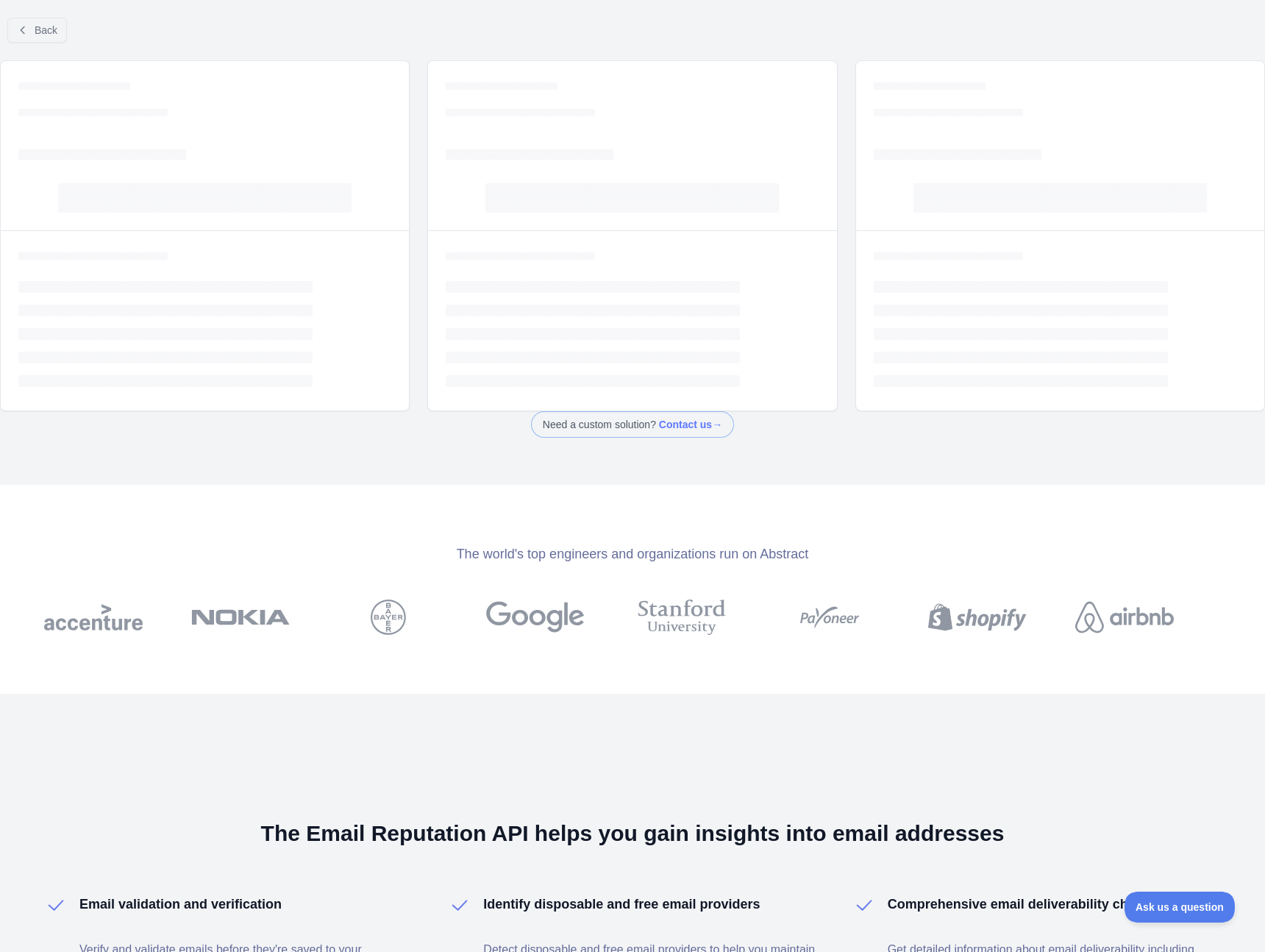
select select "*"
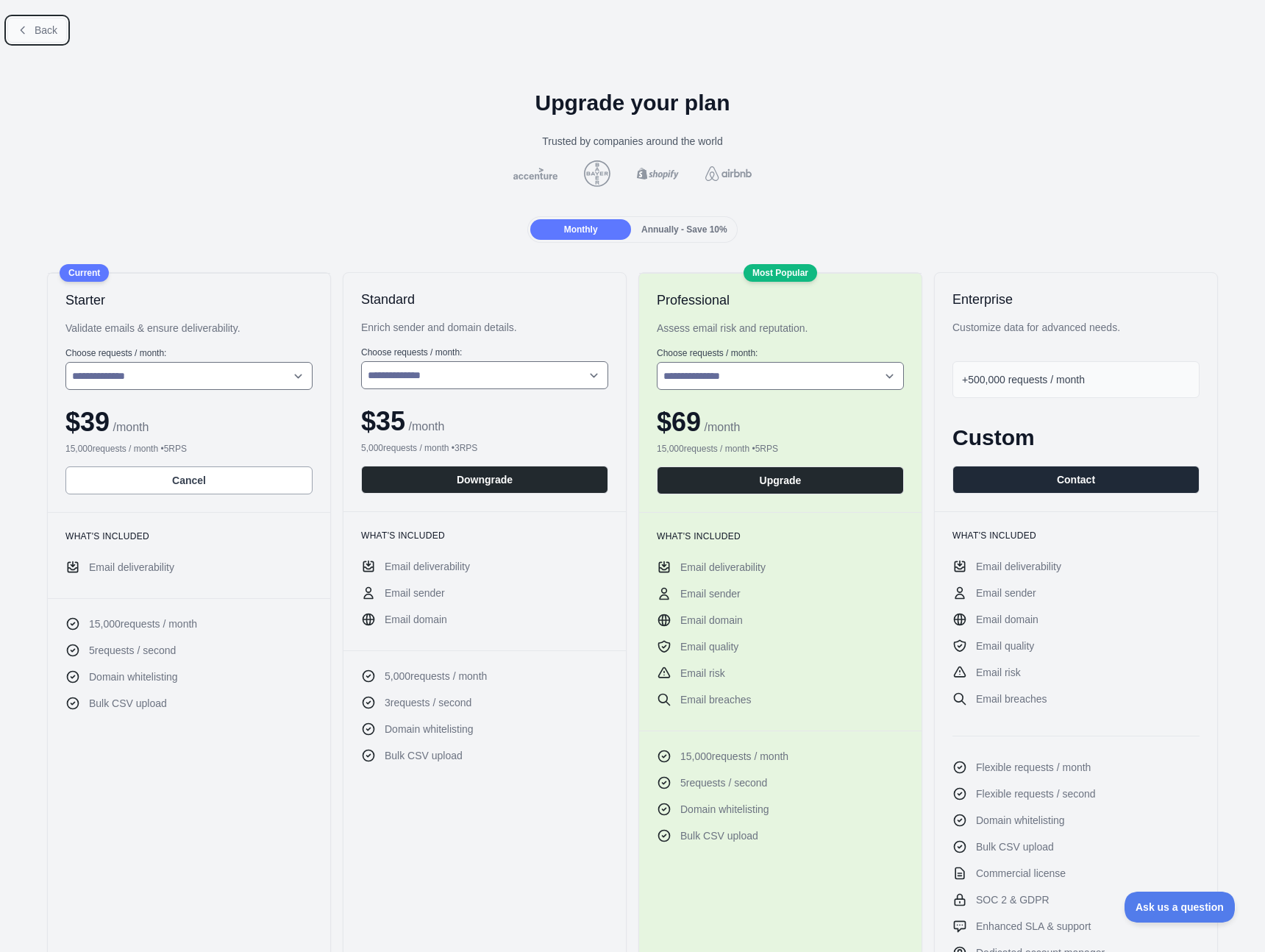
click at [57, 18] on button "Back" at bounding box center [37, 30] width 60 height 25
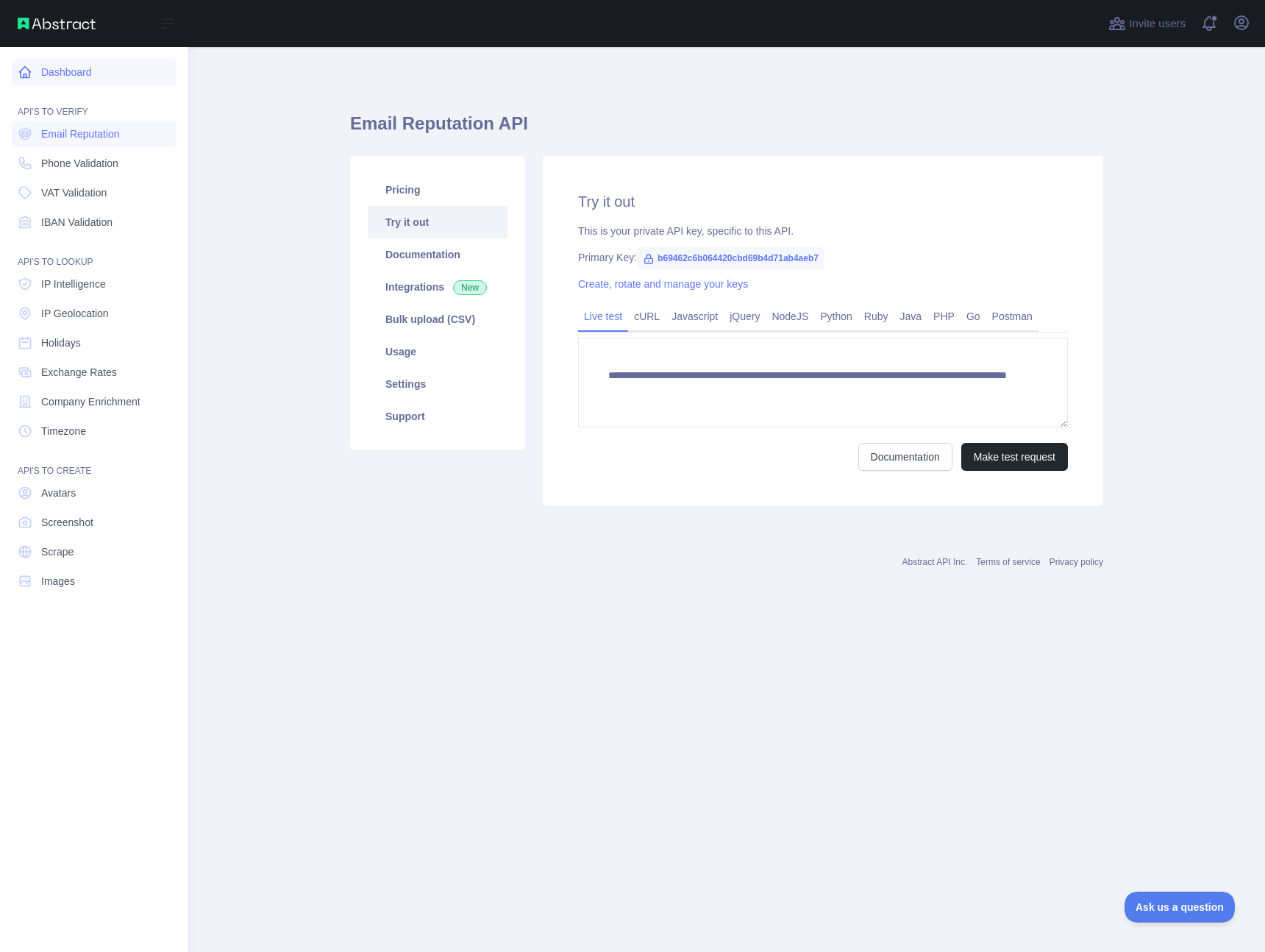
click at [71, 76] on link "Dashboard" at bounding box center [94, 72] width 165 height 26
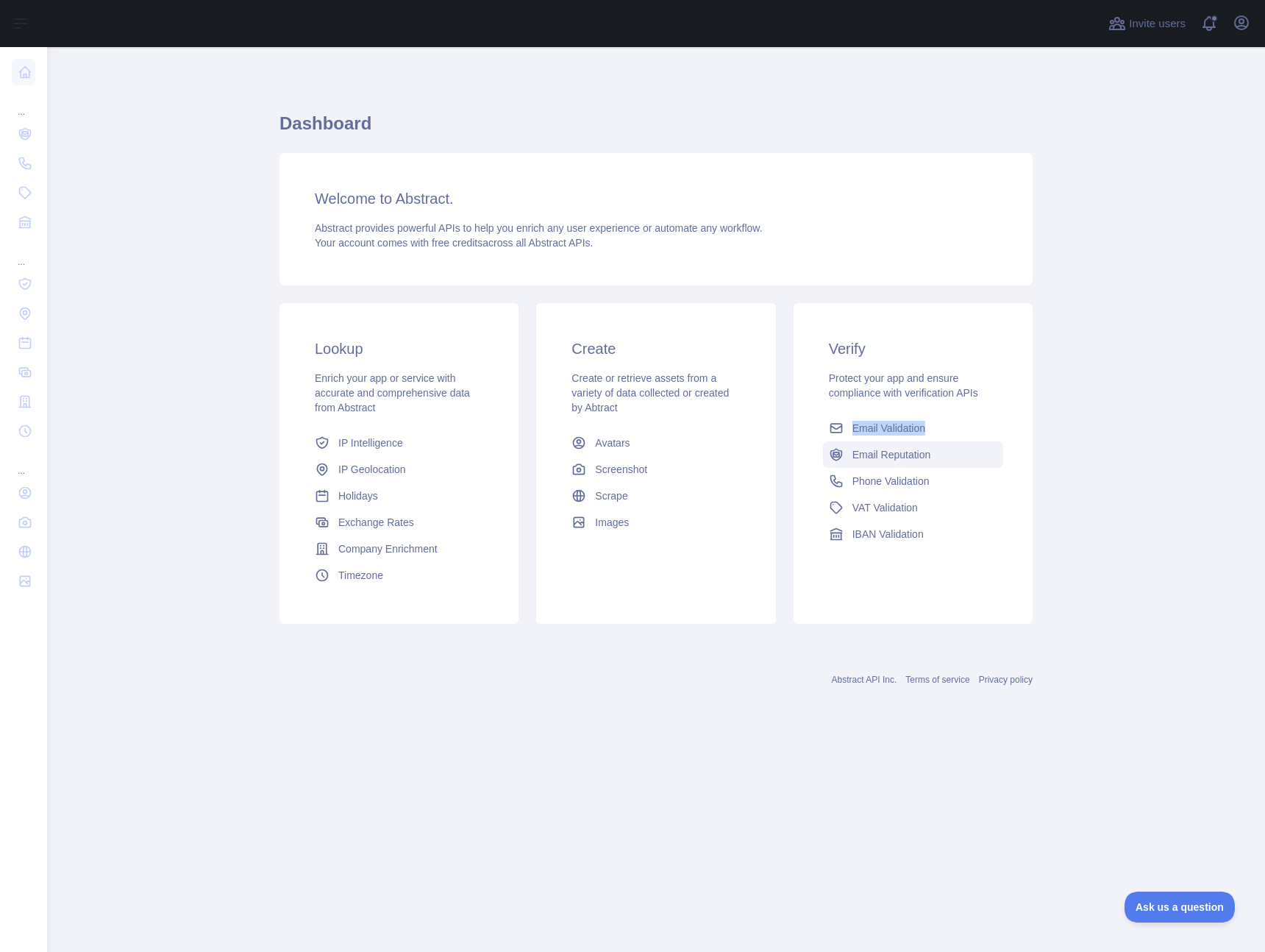
click at [904, 453] on span "Email Reputation" at bounding box center [892, 455] width 79 height 15
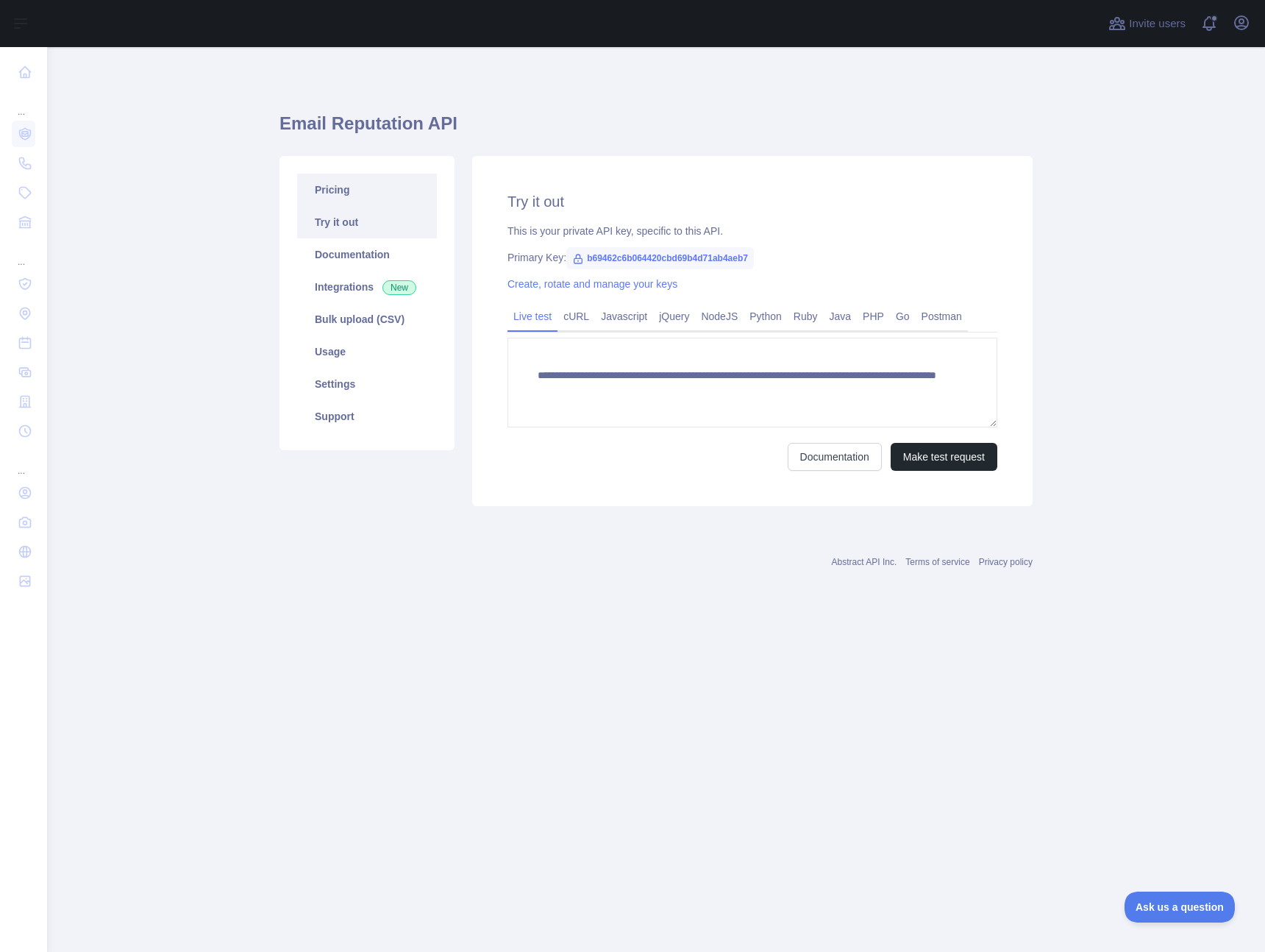
click at [346, 191] on link "Pricing" at bounding box center [367, 190] width 139 height 32
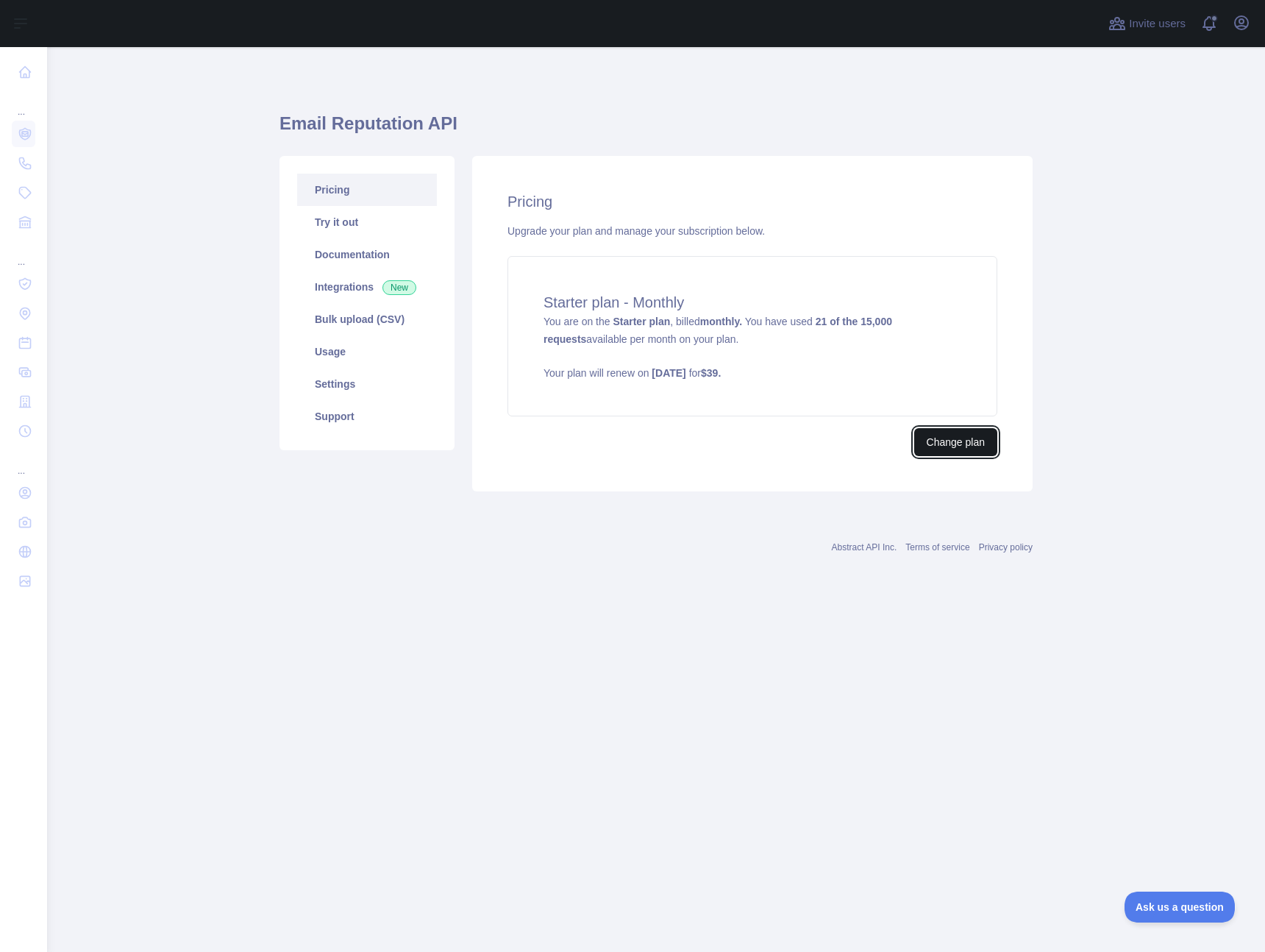
click at [939, 438] on button "Change plan" at bounding box center [955, 442] width 83 height 28
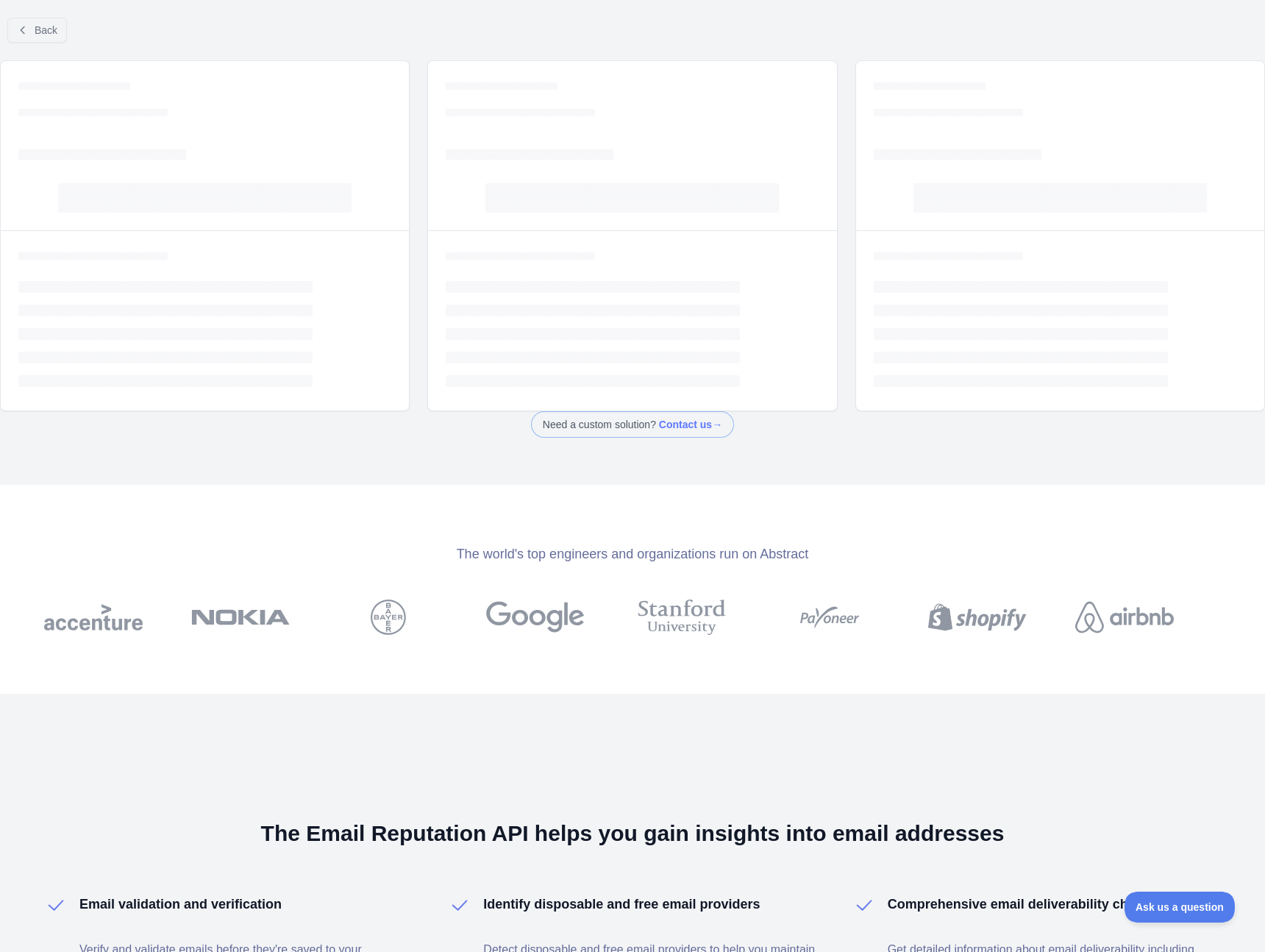
select select "*"
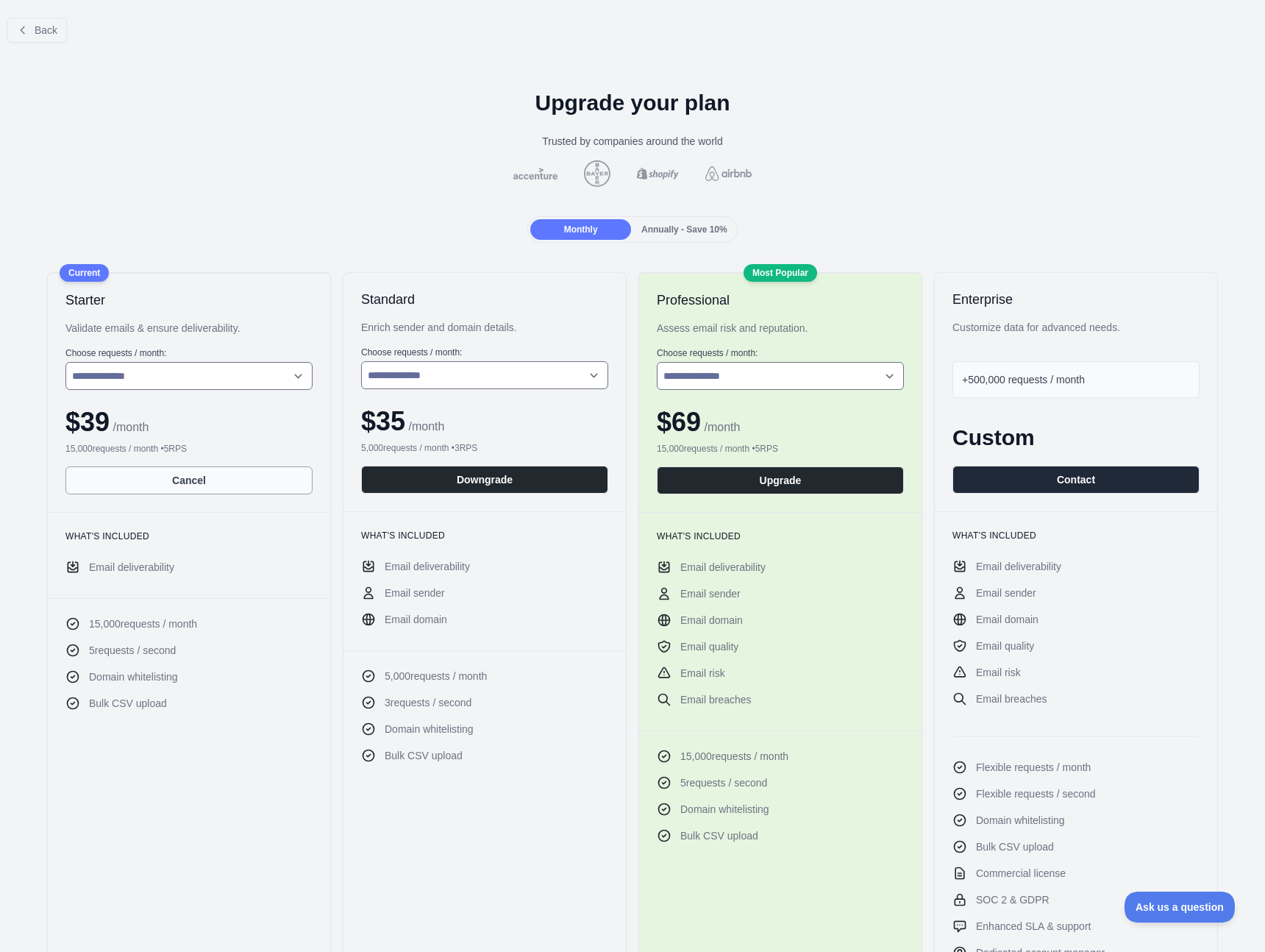
click at [216, 483] on button "Cancel" at bounding box center [189, 480] width 247 height 28
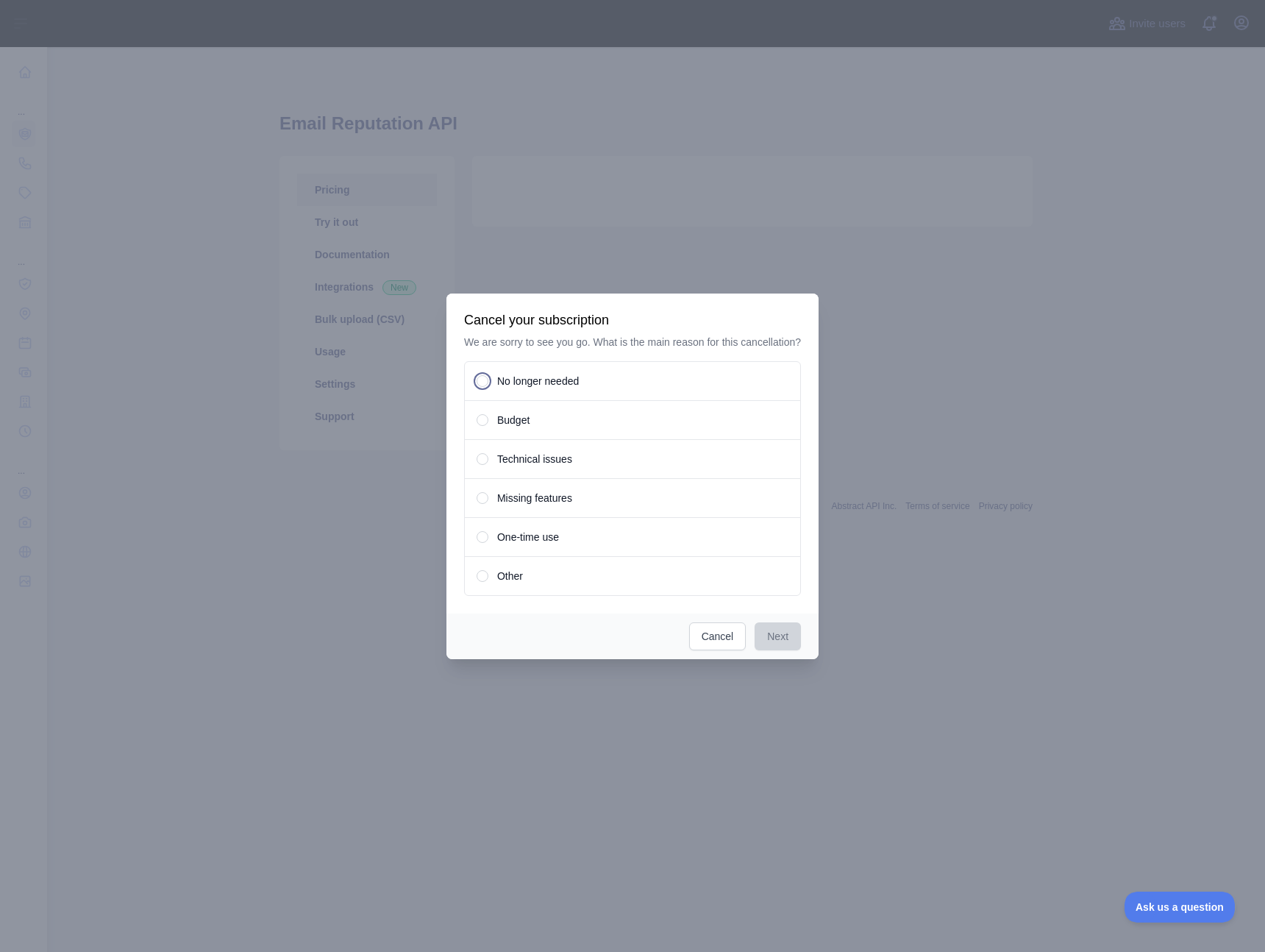
click at [489, 383] on div "No longer needed" at bounding box center [632, 381] width 337 height 39
click at [783, 641] on button "Next" at bounding box center [777, 636] width 46 height 28
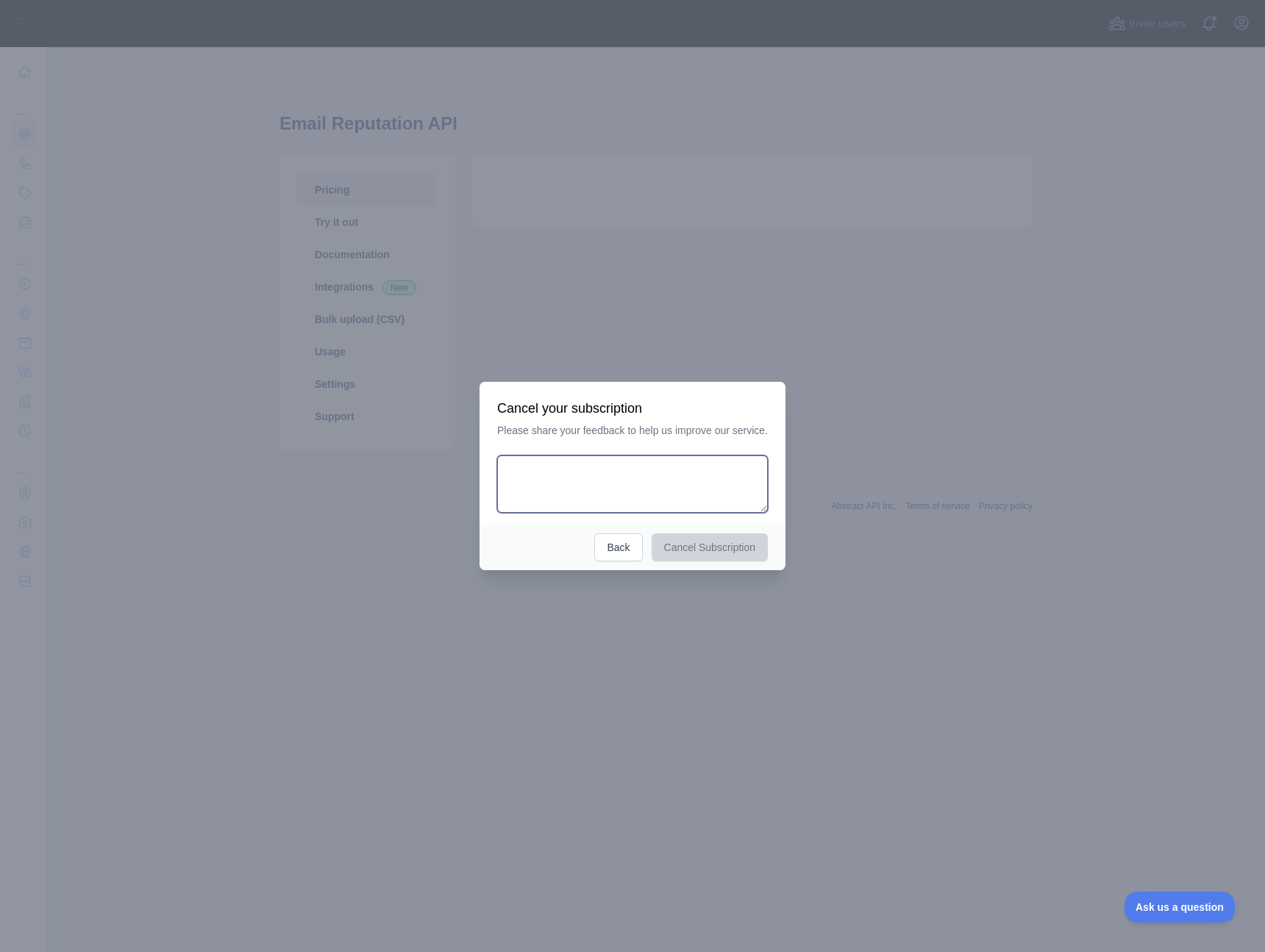
click at [618, 480] on textarea at bounding box center [632, 483] width 270 height 57
type textarea "**********"
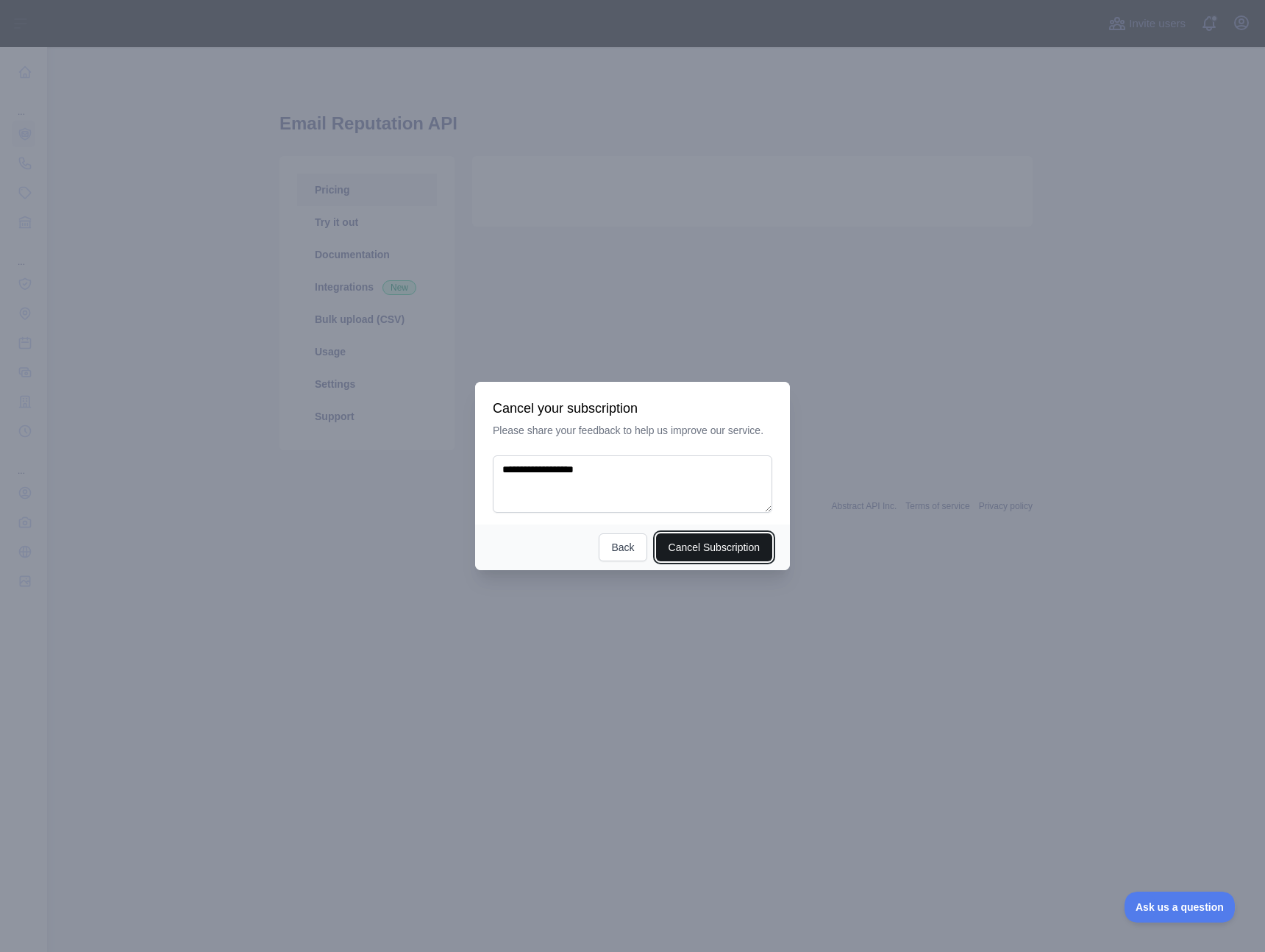
click at [706, 553] on button "Cancel Subscription" at bounding box center [714, 548] width 117 height 28
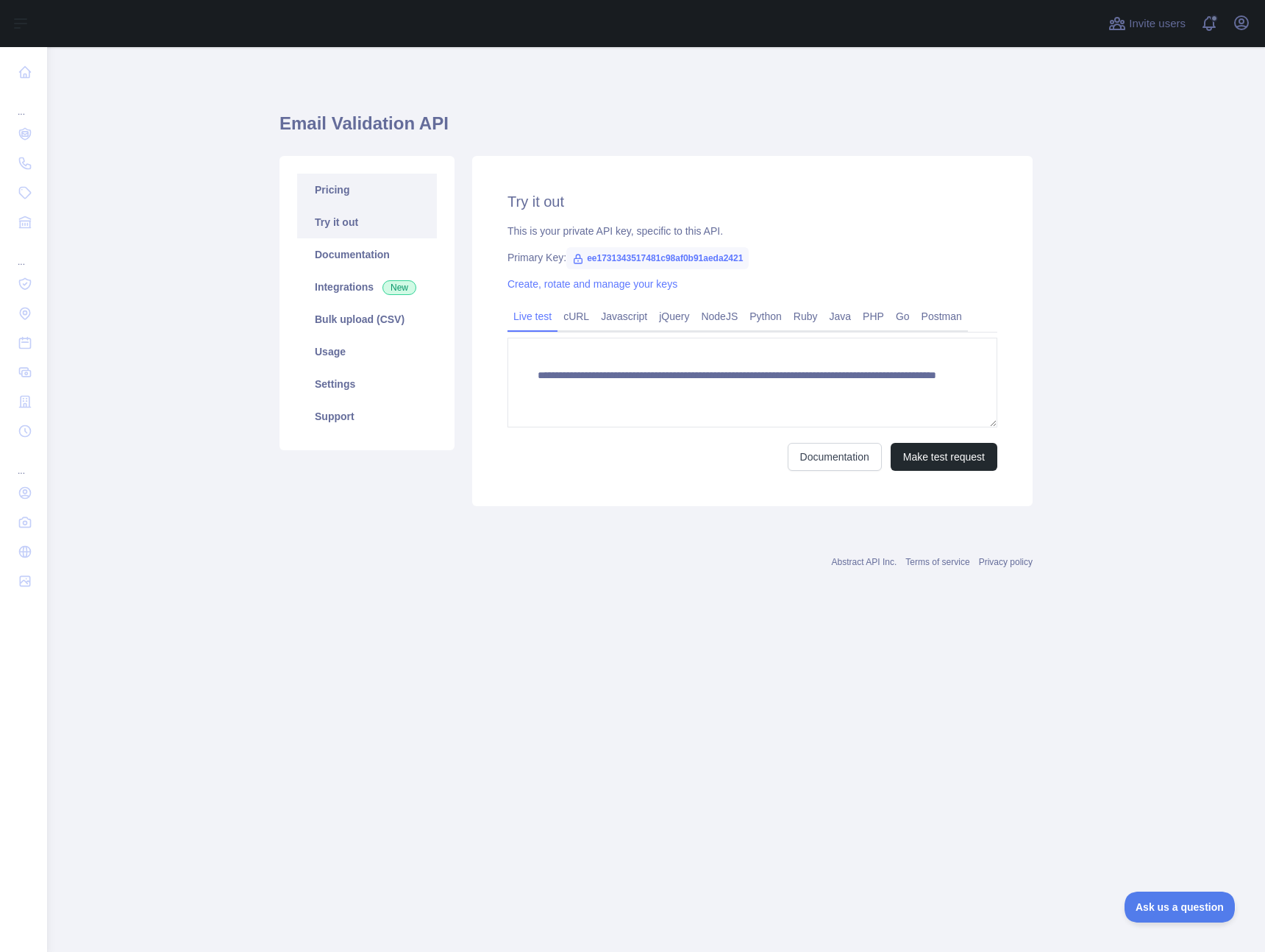
click at [358, 189] on link "Pricing" at bounding box center [367, 190] width 139 height 32
